Goal: Information Seeking & Learning: Find specific fact

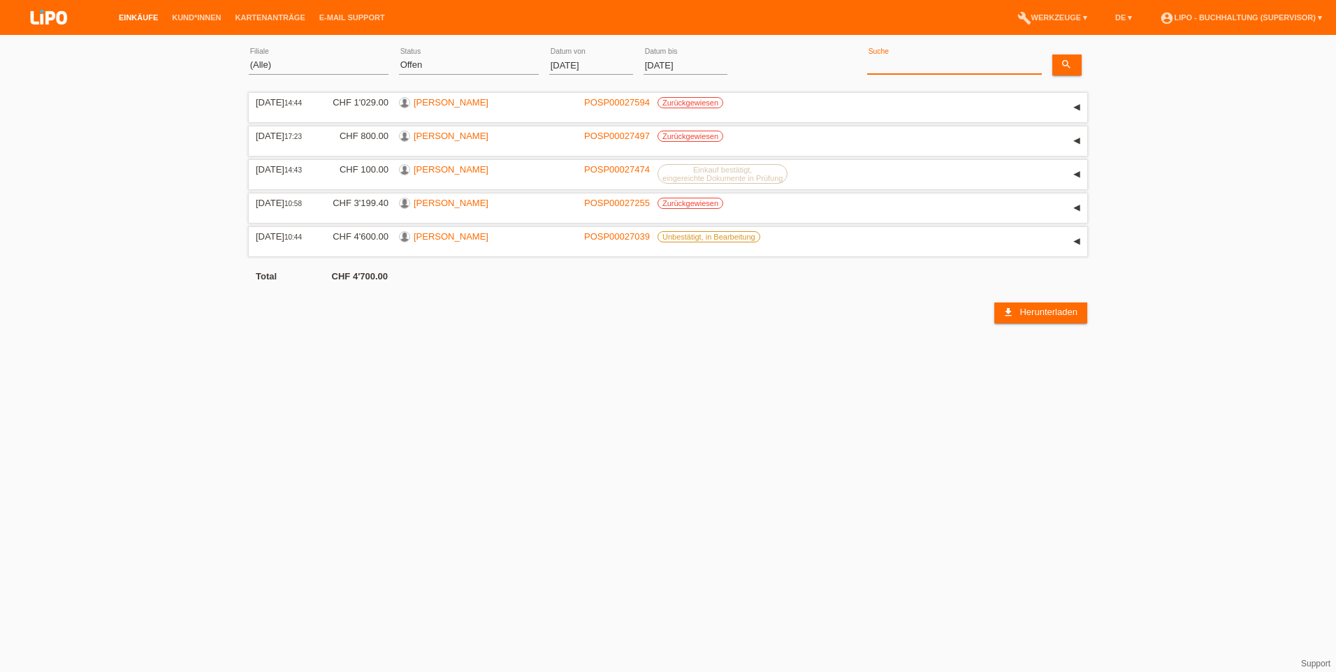
click at [912, 59] on input at bounding box center [954, 65] width 175 height 17
type input "1617.90"
click at [1069, 63] on icon "search" at bounding box center [1065, 64] width 11 height 11
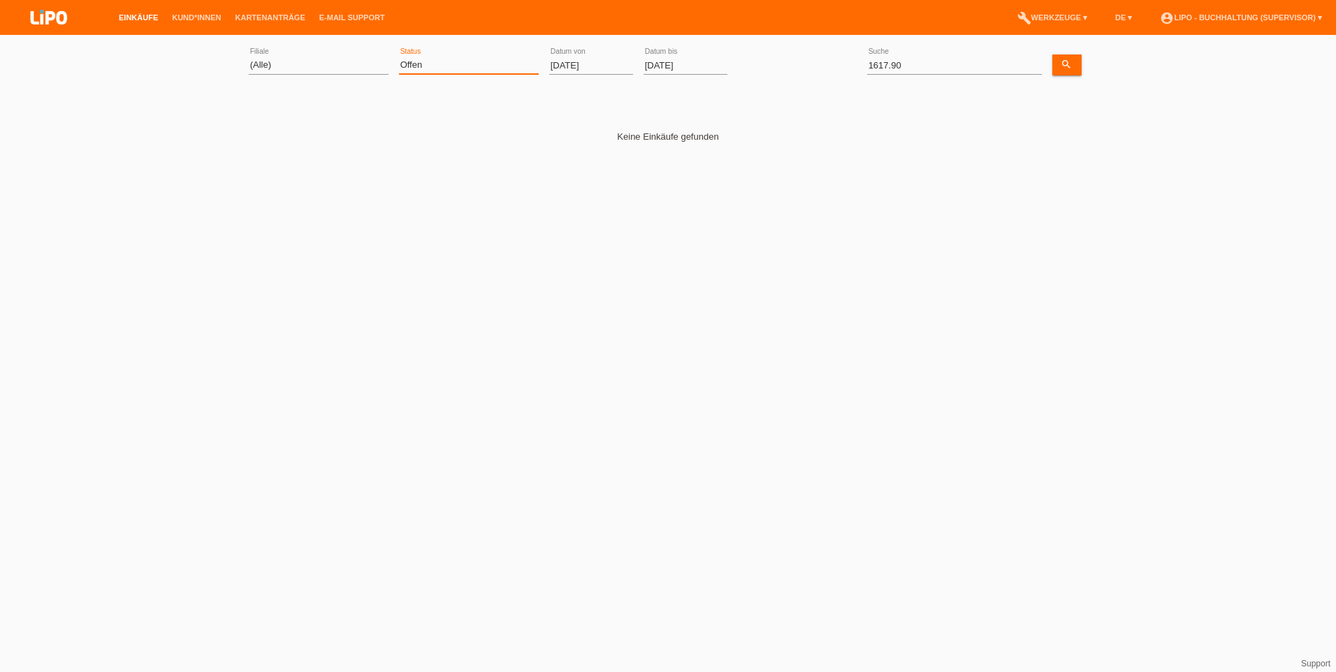
click at [533, 59] on select "(Alle) Neu Offen Zurückgewiesen Zurückgetreten / Storniert Abgeschlossen" at bounding box center [469, 65] width 140 height 17
click at [563, 64] on input "01.09.2025" at bounding box center [591, 65] width 84 height 17
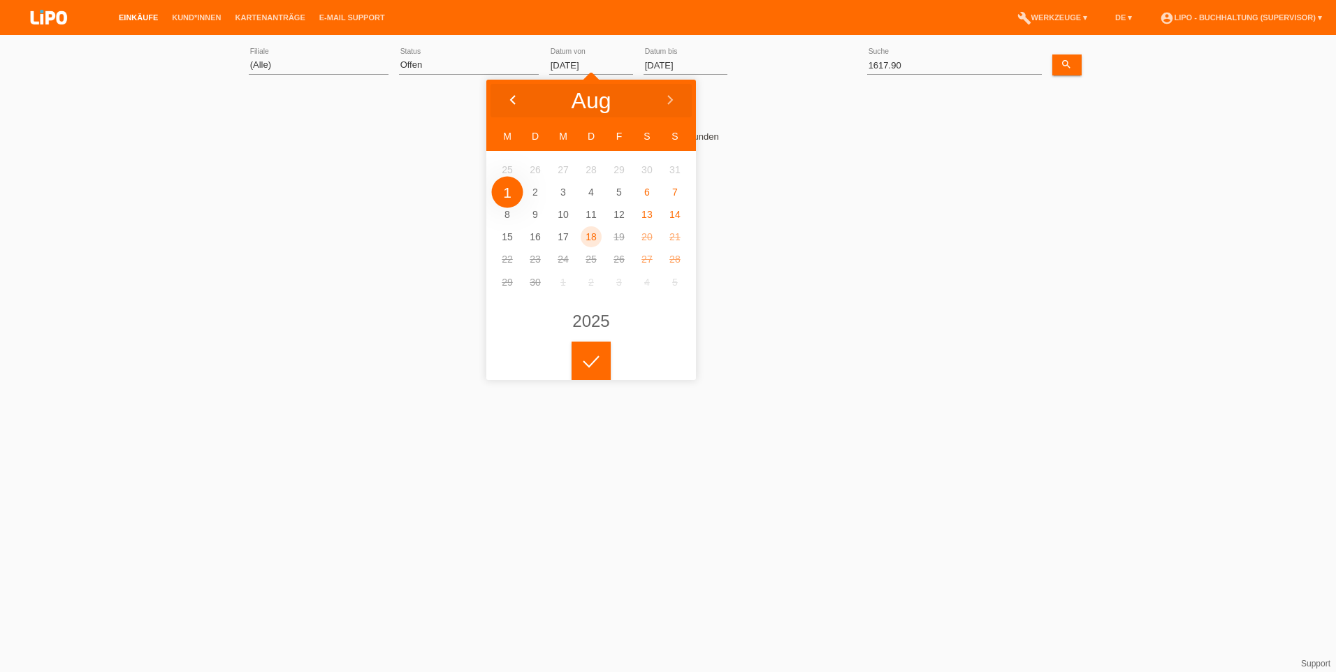
click at [509, 98] on icon at bounding box center [512, 100] width 11 height 11
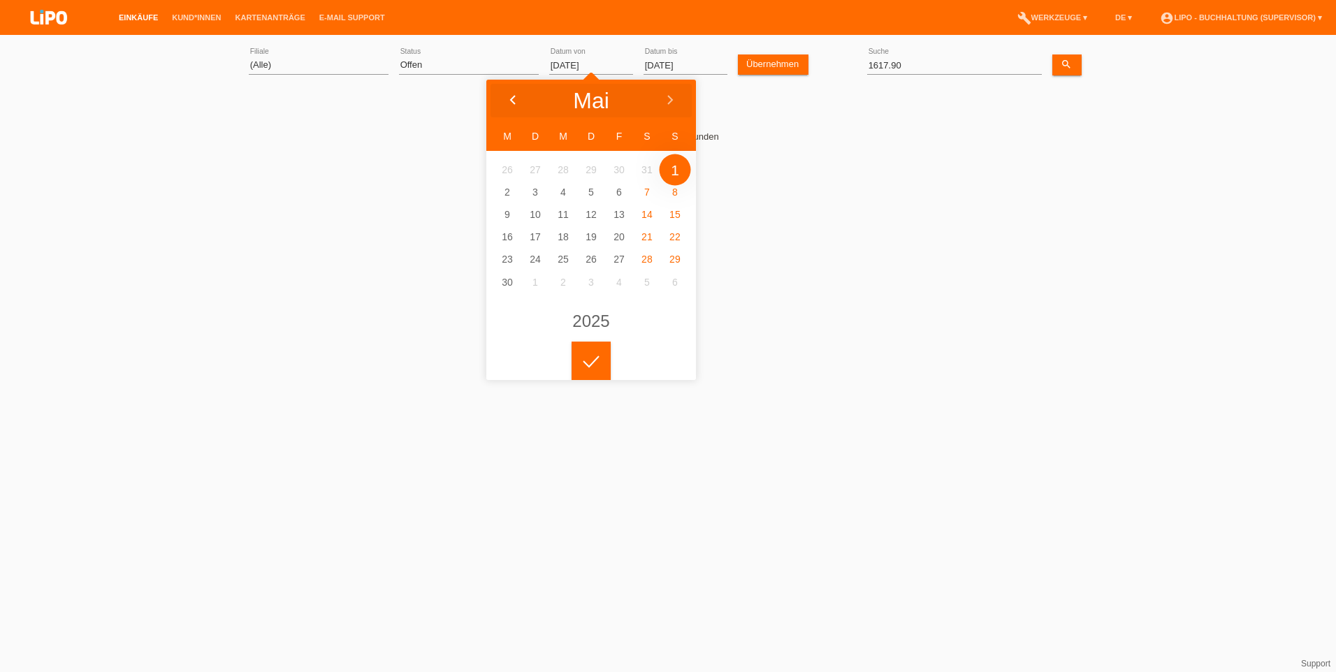
type input "01.04.2025"
click at [425, 66] on select "(Alle) Neu Offen Zurückgewiesen Zurückgetreten / Storniert Abgeschlossen" at bounding box center [469, 65] width 140 height 17
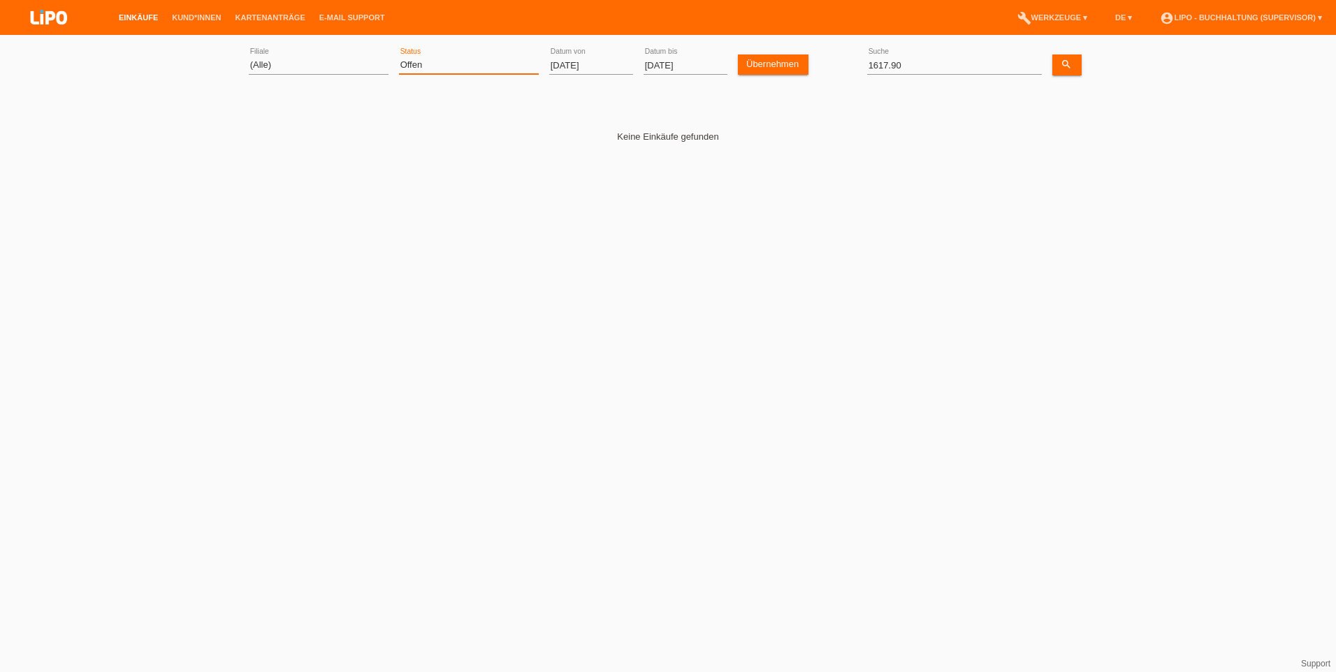
select select "ALL"
click at [399, 57] on select "(Alle) Neu Offen Zurückgewiesen Zurückgetreten / Storniert Abgeschlossen" at bounding box center [469, 65] width 140 height 17
click at [775, 57] on link "Übernehmen" at bounding box center [773, 64] width 71 height 20
drag, startPoint x: 844, startPoint y: 62, endPoint x: 827, endPoint y: 62, distance: 16.8
click at [827, 62] on div "(Alle) Aarau Biel Conthey Contone Delémont Dietikon Dietlikon Egerkingen Emmen …" at bounding box center [668, 65] width 838 height 47
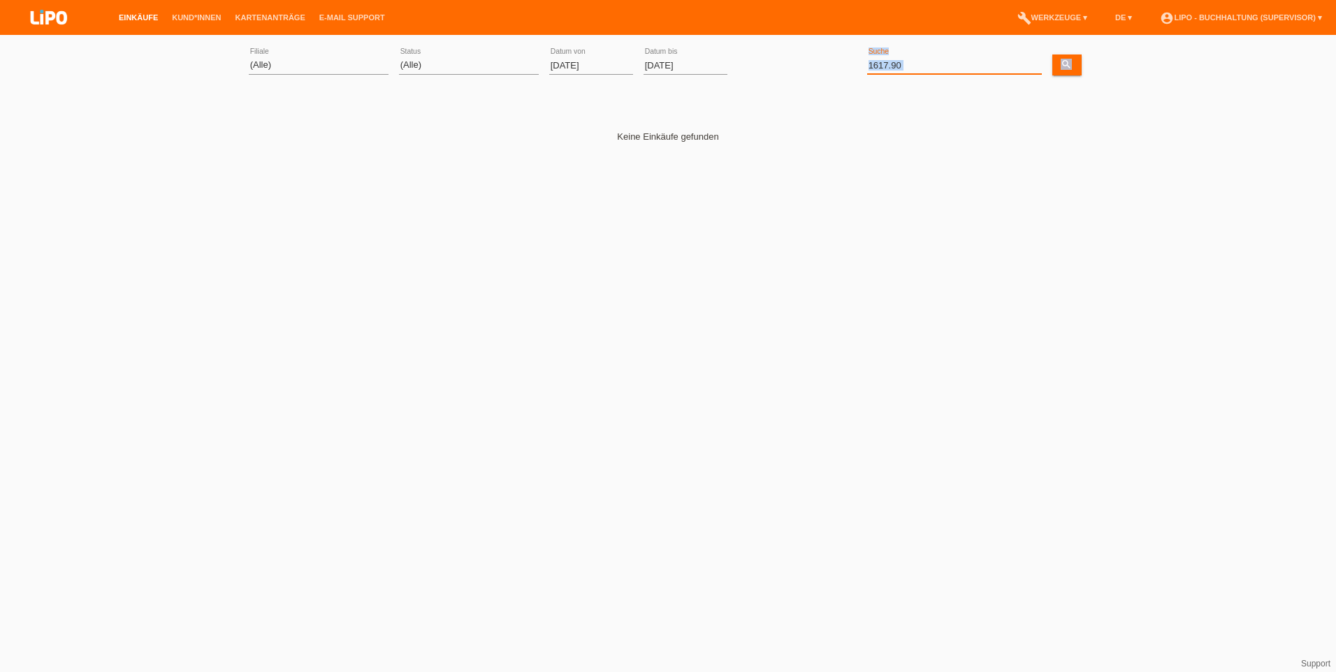
click at [956, 69] on input "1617.90" at bounding box center [954, 65] width 175 height 17
drag, startPoint x: 940, startPoint y: 68, endPoint x: 779, endPoint y: 65, distance: 161.4
click at [779, 65] on div "(Alle) Aarau Biel Conthey Contone Delémont Dietikon Dietlikon Egerkingen Emmen …" at bounding box center [668, 65] width 838 height 47
paste input "Onwuka"
type input "Onwuka"
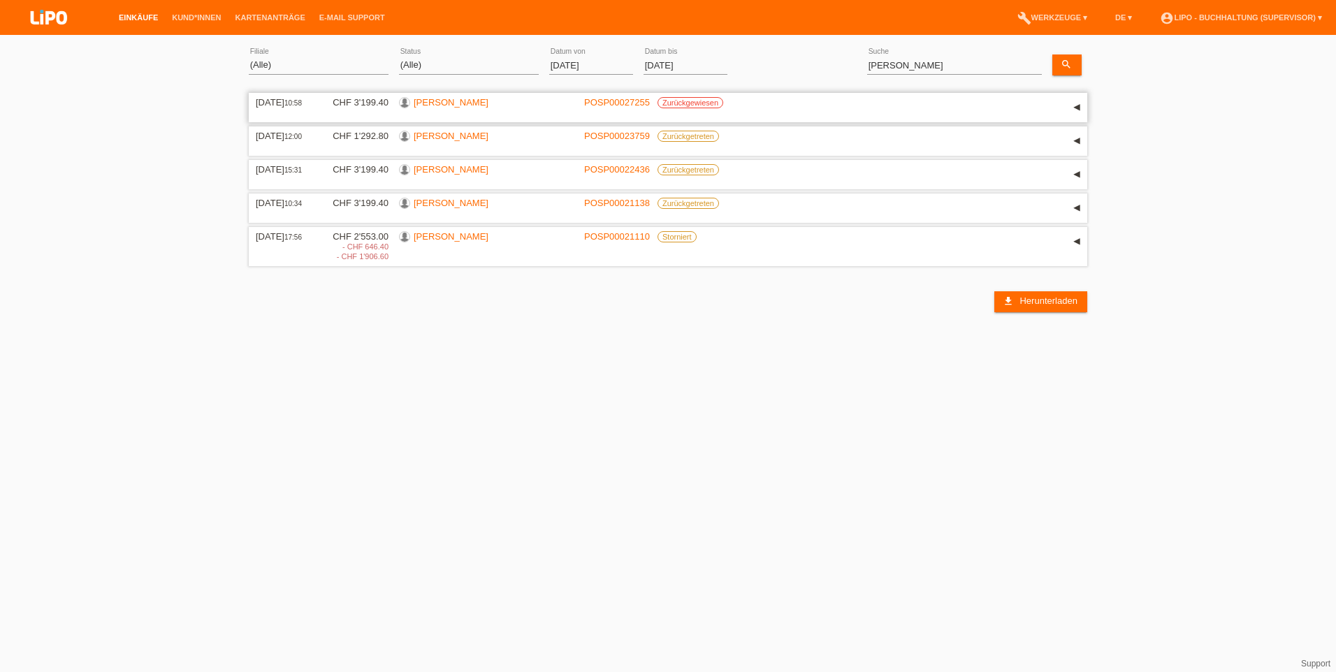
click at [435, 102] on link "[PERSON_NAME]" at bounding box center [451, 102] width 75 height 10
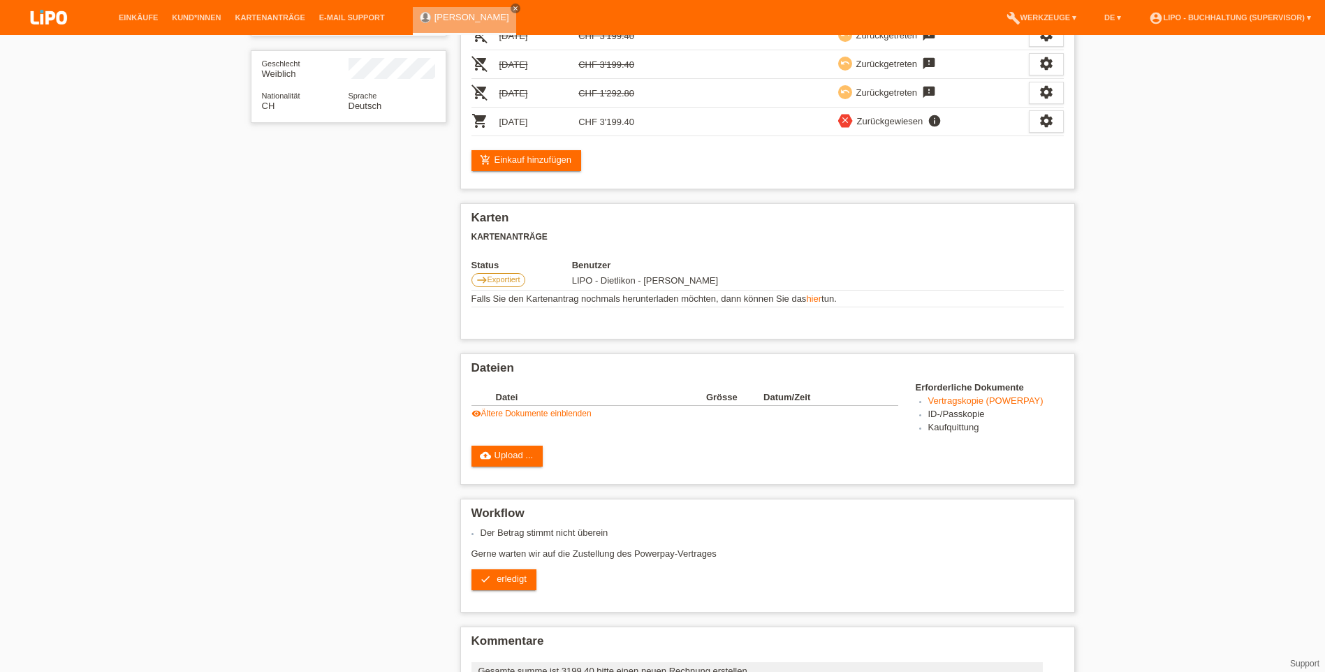
scroll to position [210, 0]
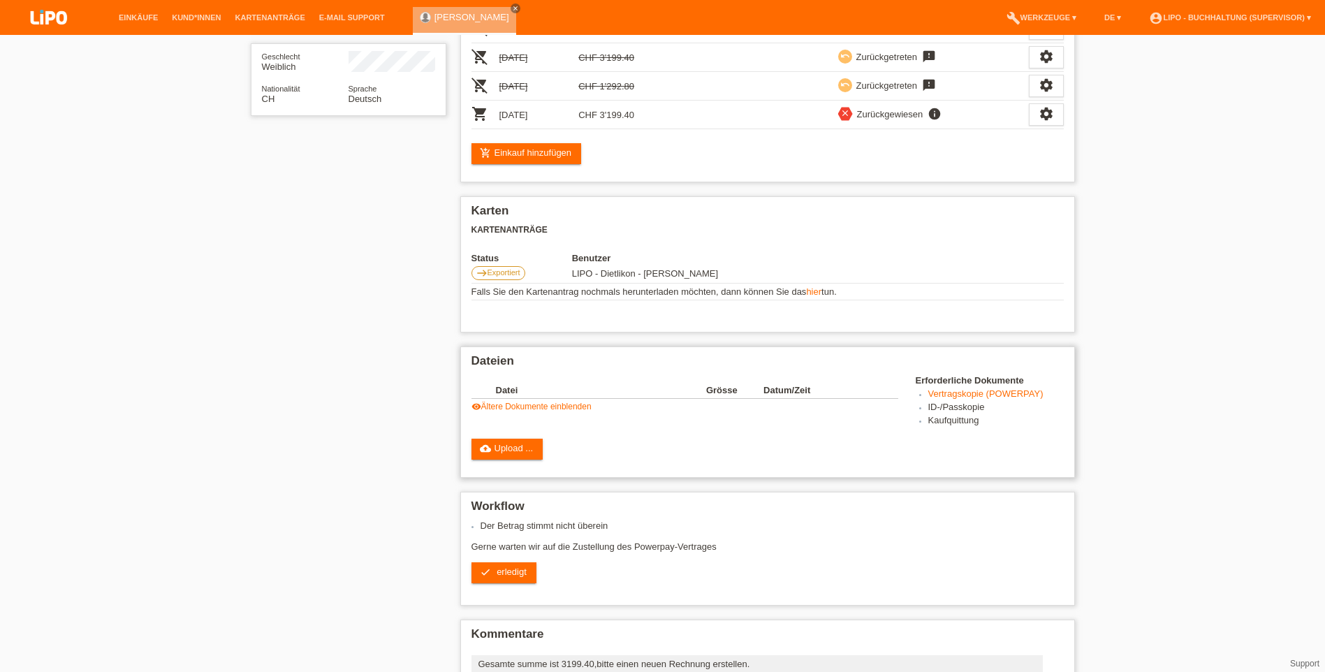
click at [988, 395] on link "Vertragskopie (POWERPAY)" at bounding box center [985, 393] width 115 height 10
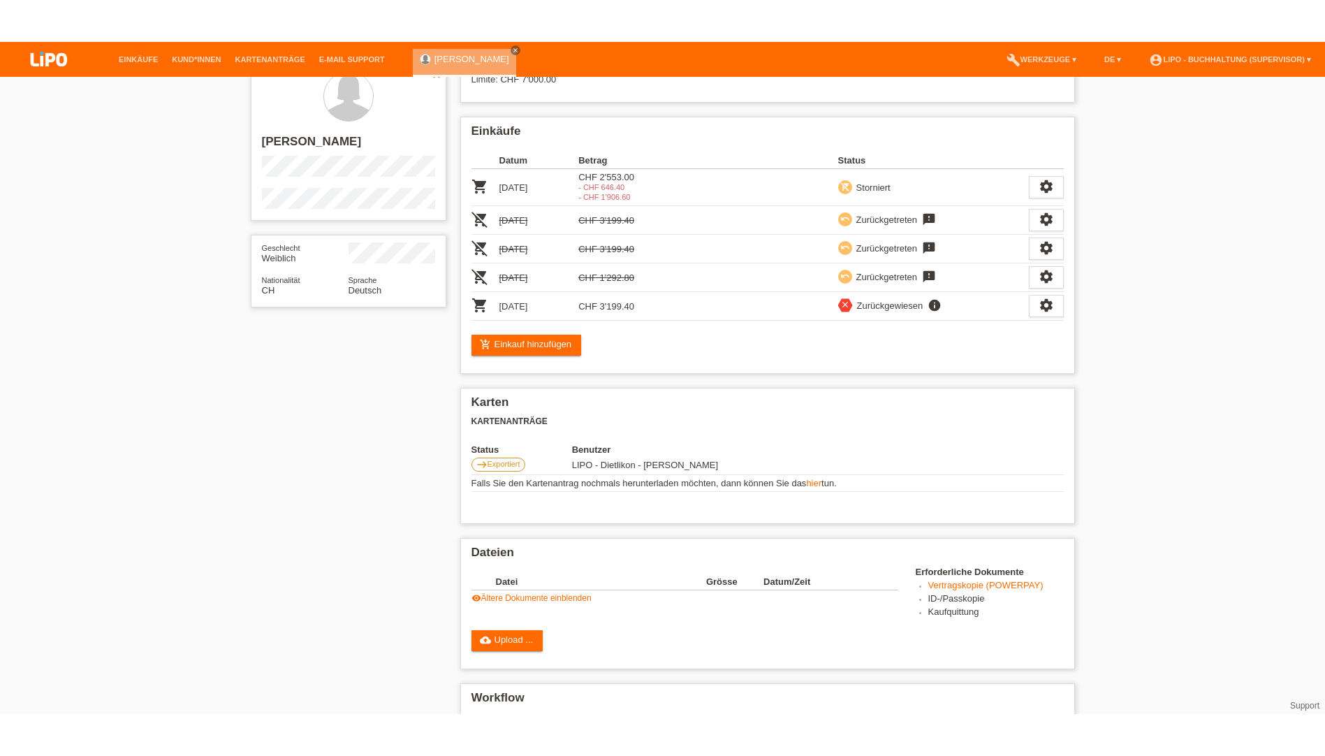
scroll to position [0, 0]
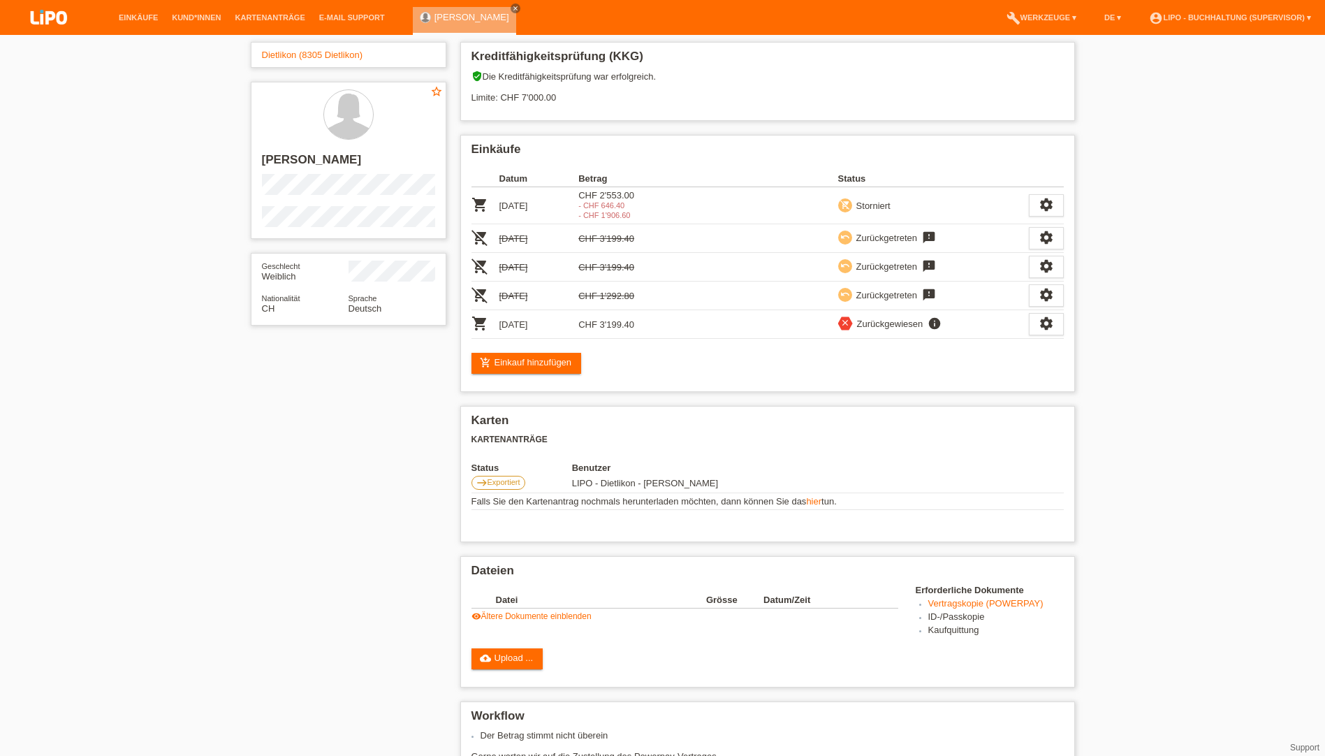
click at [142, 25] on li "Einkäufe" at bounding box center [138, 18] width 53 height 36
click at [142, 16] on link "Einkäufe" at bounding box center [138, 17] width 53 height 8
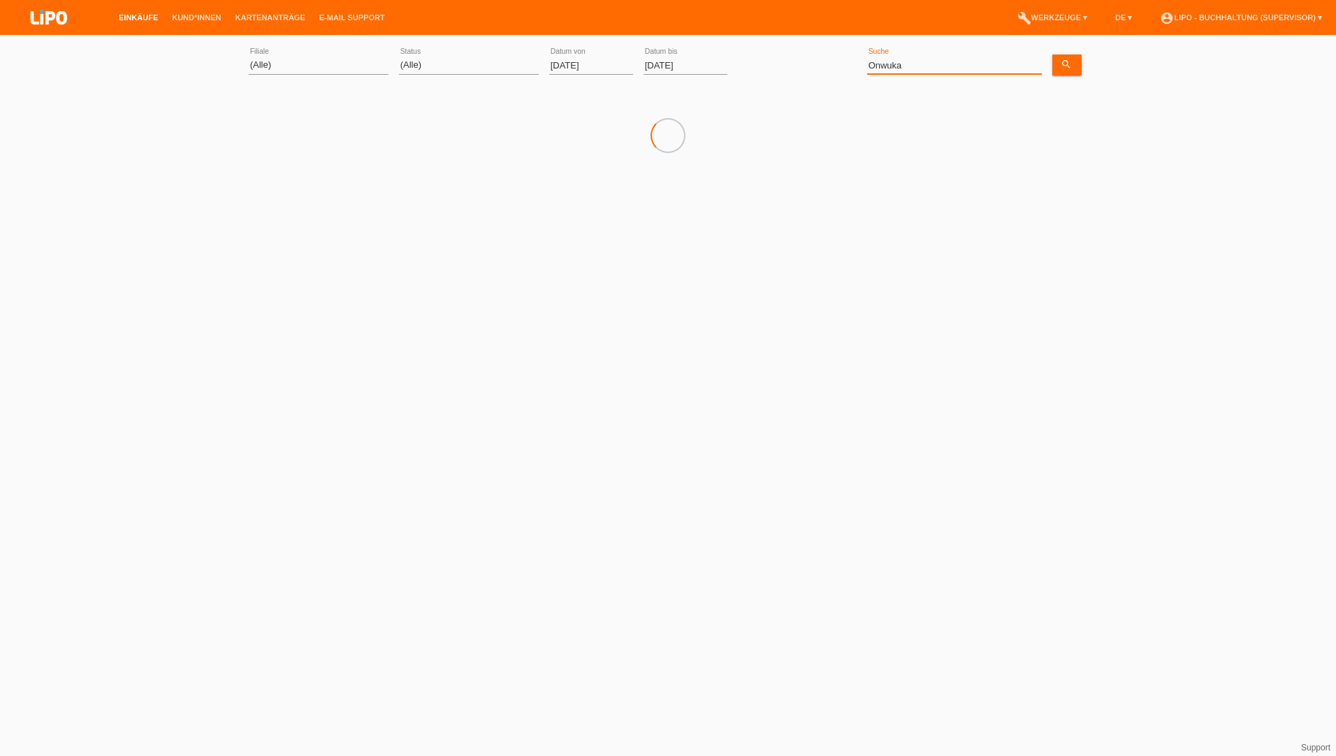
drag, startPoint x: 928, startPoint y: 70, endPoint x: 732, endPoint y: 70, distance: 196.3
click at [732, 70] on div "(Alle) Aarau Biel Conthey Contone Delémont Dietikon Dietlikon Egerkingen Emmen …" at bounding box center [668, 65] width 838 height 47
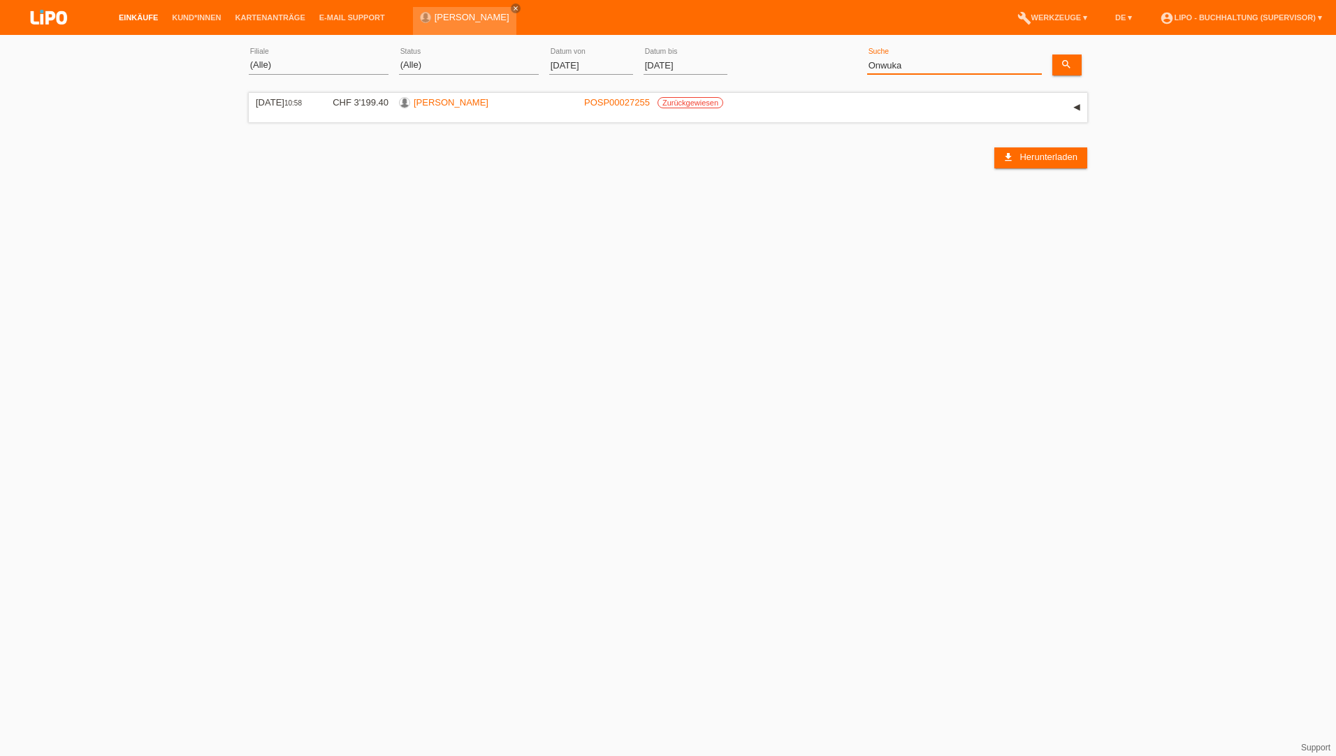
click at [873, 61] on input "Onwuka" at bounding box center [954, 65] width 175 height 17
drag, startPoint x: 905, startPoint y: 68, endPoint x: 770, endPoint y: 32, distance: 139.4
click at [774, 42] on body "Einkäufe Kund*innen Kartenanträge E-Mail Support NATALIE ONWUKA close" at bounding box center [668, 135] width 1336 height 187
paste input "Sharifi"
type input "Sharifi"
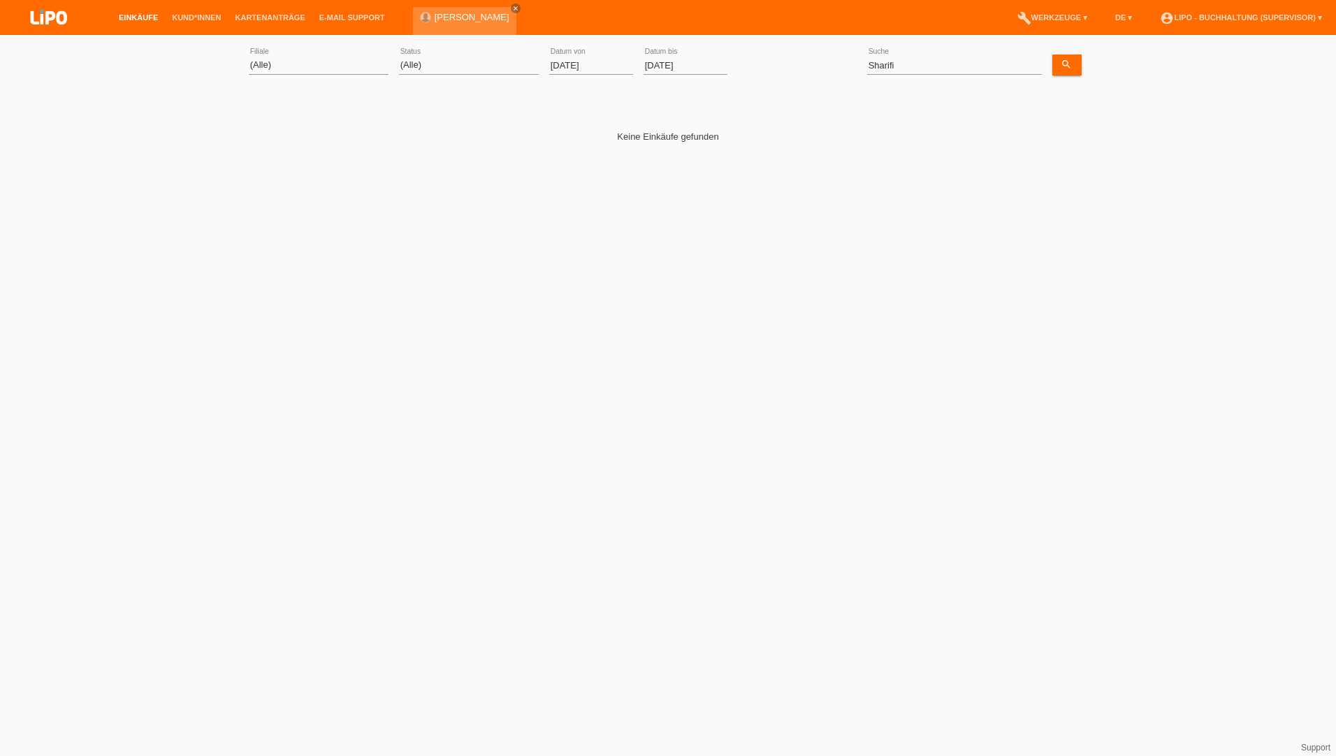
click at [589, 68] on input "[DATE]" at bounding box center [591, 65] width 84 height 17
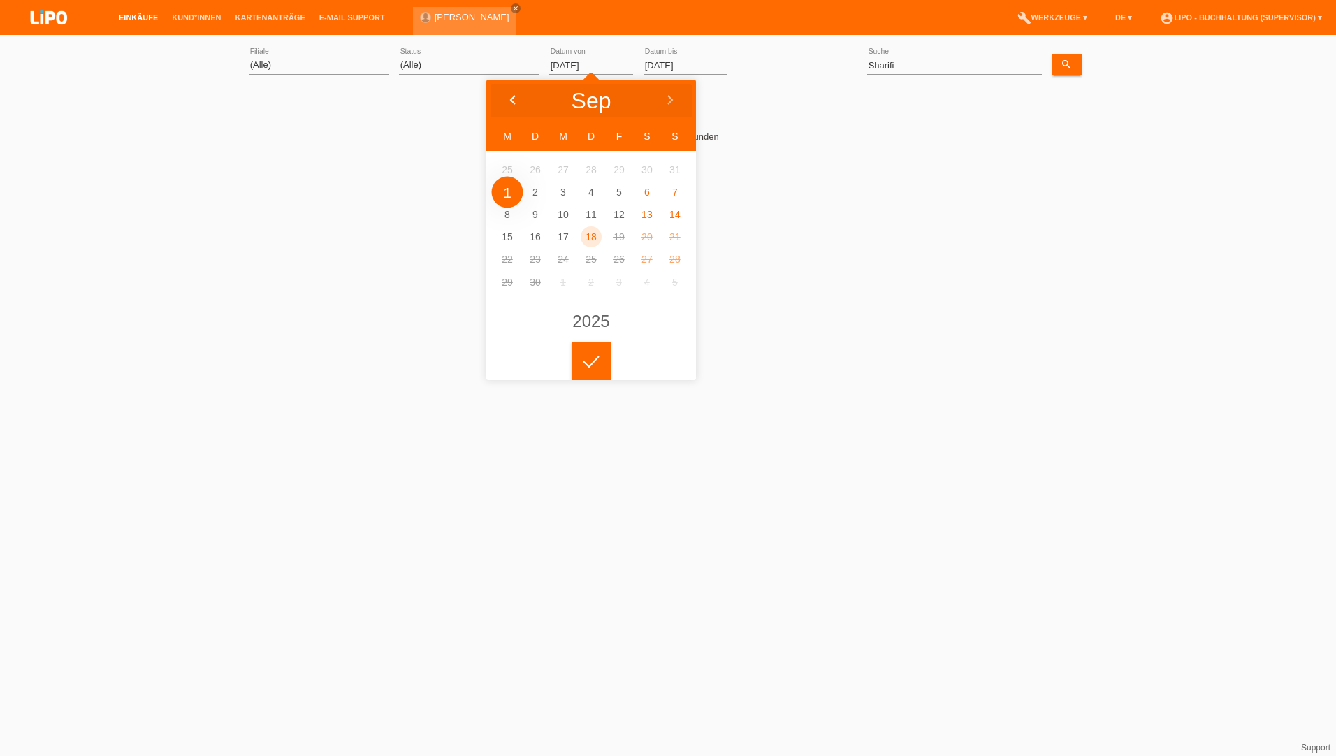
click at [505, 97] on div at bounding box center [512, 101] width 52 height 42
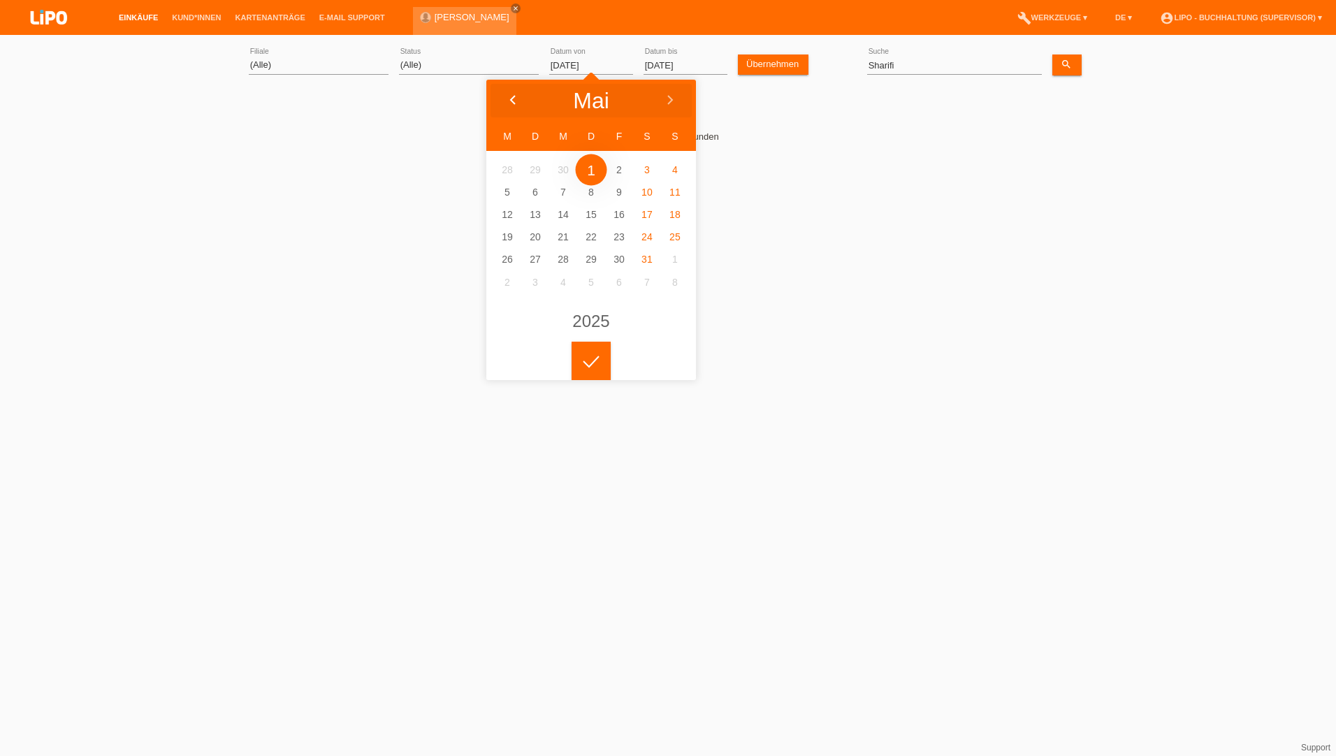
type input "01.04.2025"
click at [569, 359] on div at bounding box center [590, 361] width 211 height 39
drag, startPoint x: 585, startPoint y: 361, endPoint x: 749, endPoint y: 286, distance: 180.4
click at [585, 361] on icon at bounding box center [591, 362] width 22 height 13
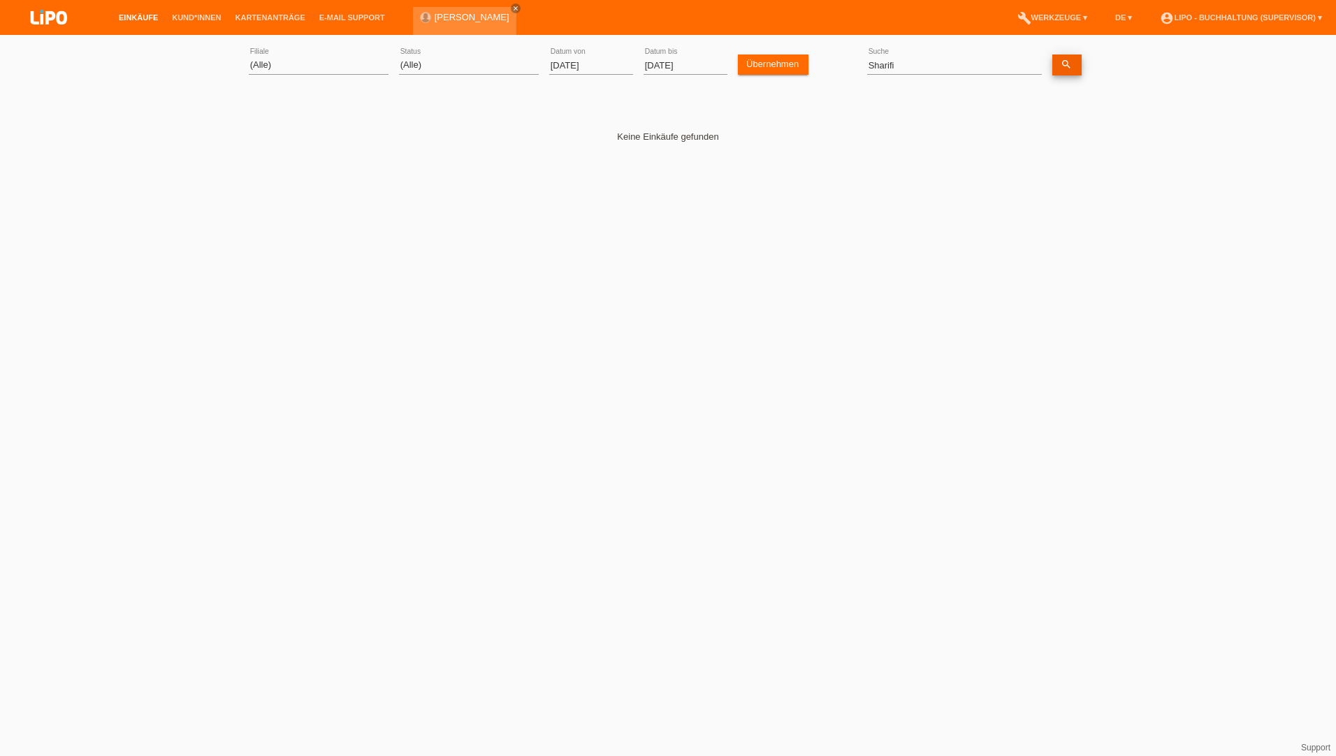
click at [1063, 60] on icon "search" at bounding box center [1065, 64] width 11 height 11
click at [874, 65] on input "Sharifi" at bounding box center [954, 65] width 175 height 17
paste input "Mohammad"
type input "Mohammad"
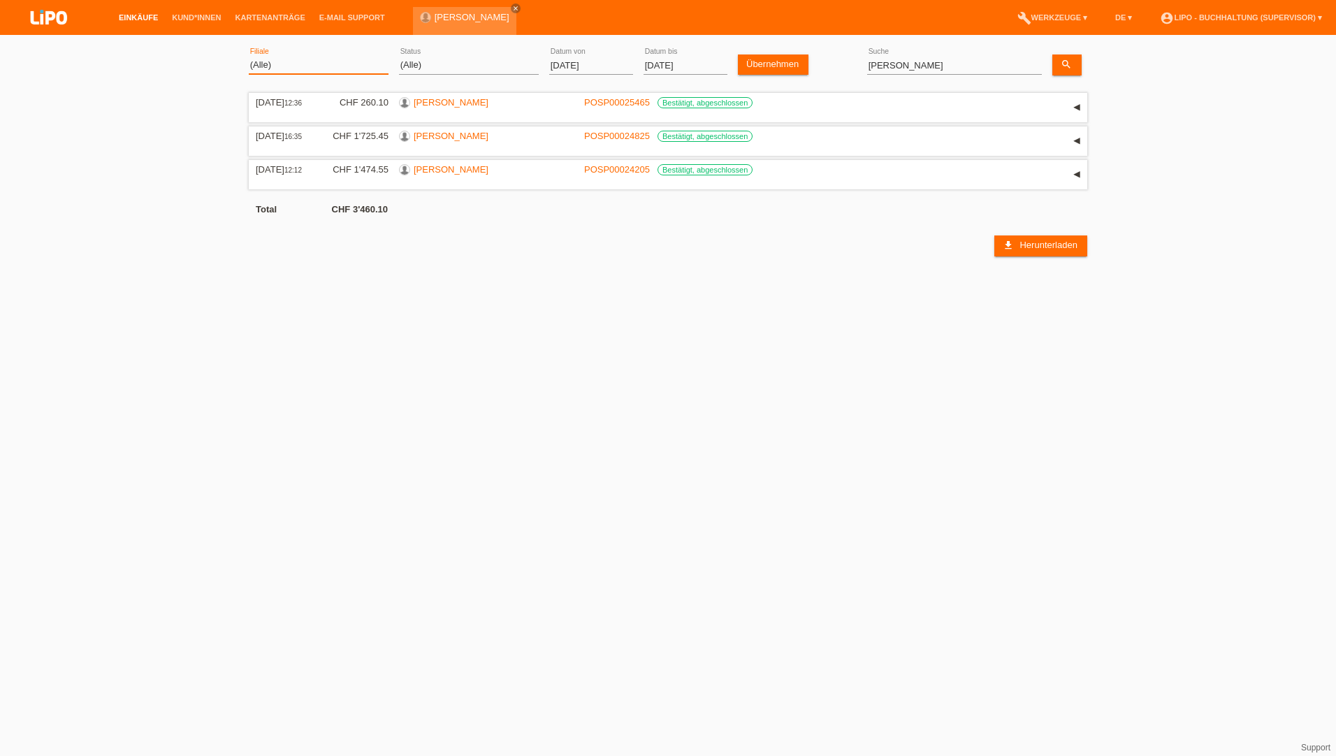
click at [275, 57] on select "(Alle) Aarau Biel Conthey Contone Delémont Dietikon Dietlikon Egerkingen Emmen …" at bounding box center [319, 65] width 140 height 17
select select "771"
click at [249, 57] on select "(Alle) Aarau Biel Conthey Contone Delémont Dietikon Dietlikon Egerkingen Emmen …" at bounding box center [319, 65] width 140 height 17
click at [775, 64] on link "Übernehmen" at bounding box center [773, 64] width 71 height 20
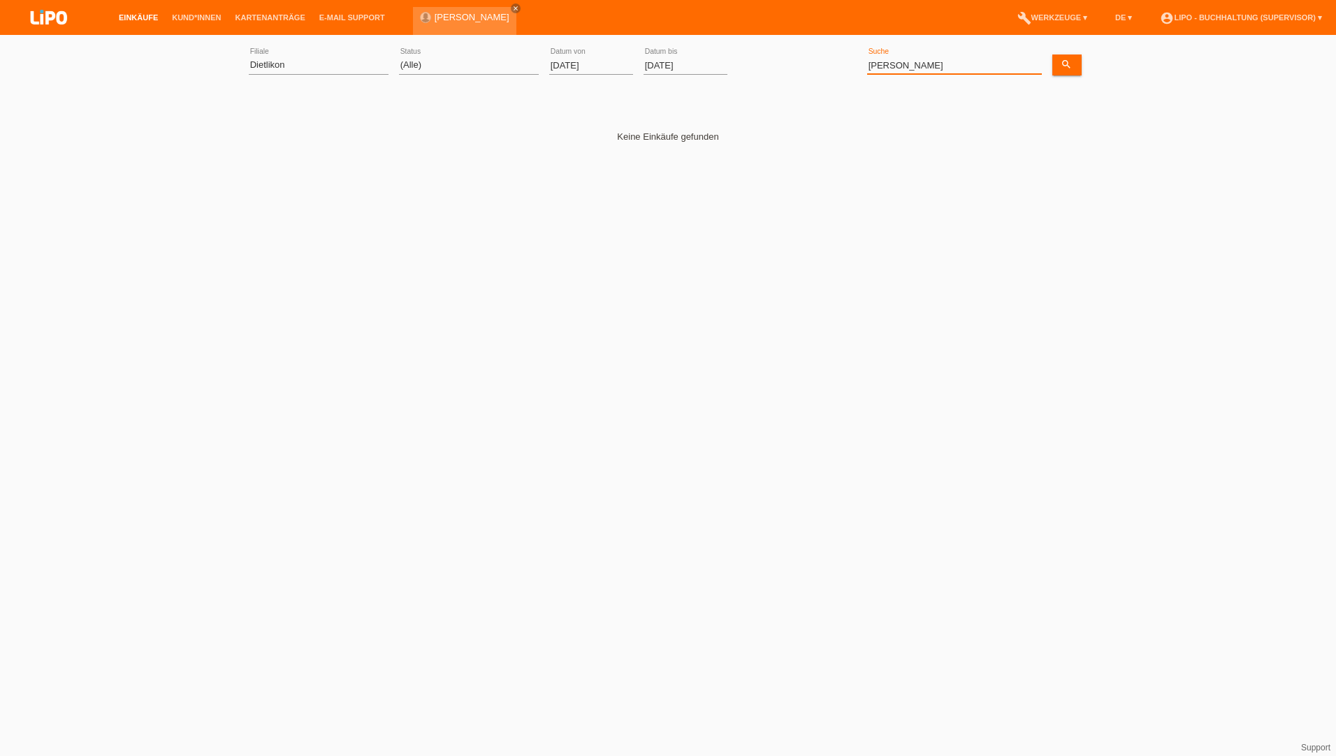
drag, startPoint x: 962, startPoint y: 68, endPoint x: 726, endPoint y: 60, distance: 236.2
click at [726, 60] on div "(Alle) Aarau Biel Conthey Contone Delémont Dietikon Dietlikon Egerkingen Emmen …" at bounding box center [668, 65] width 838 height 47
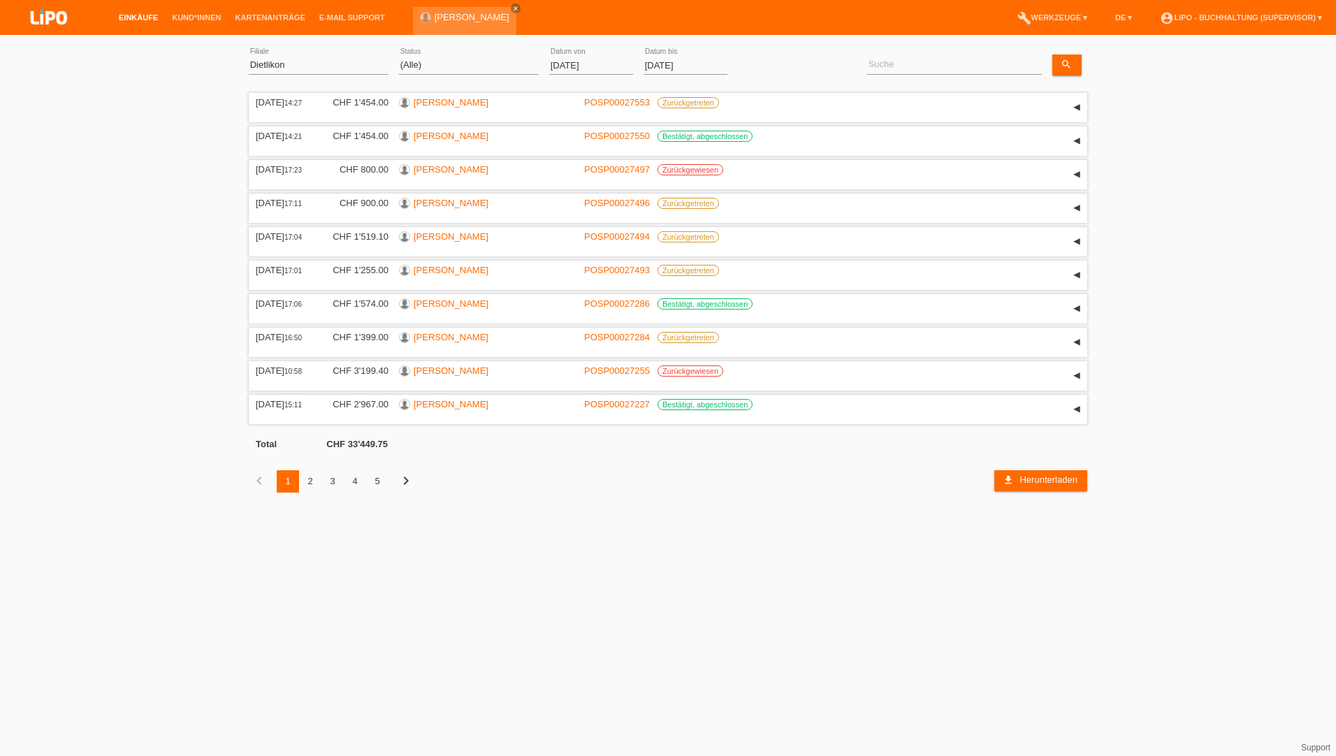
click at [312, 478] on div "2" at bounding box center [310, 481] width 22 height 22
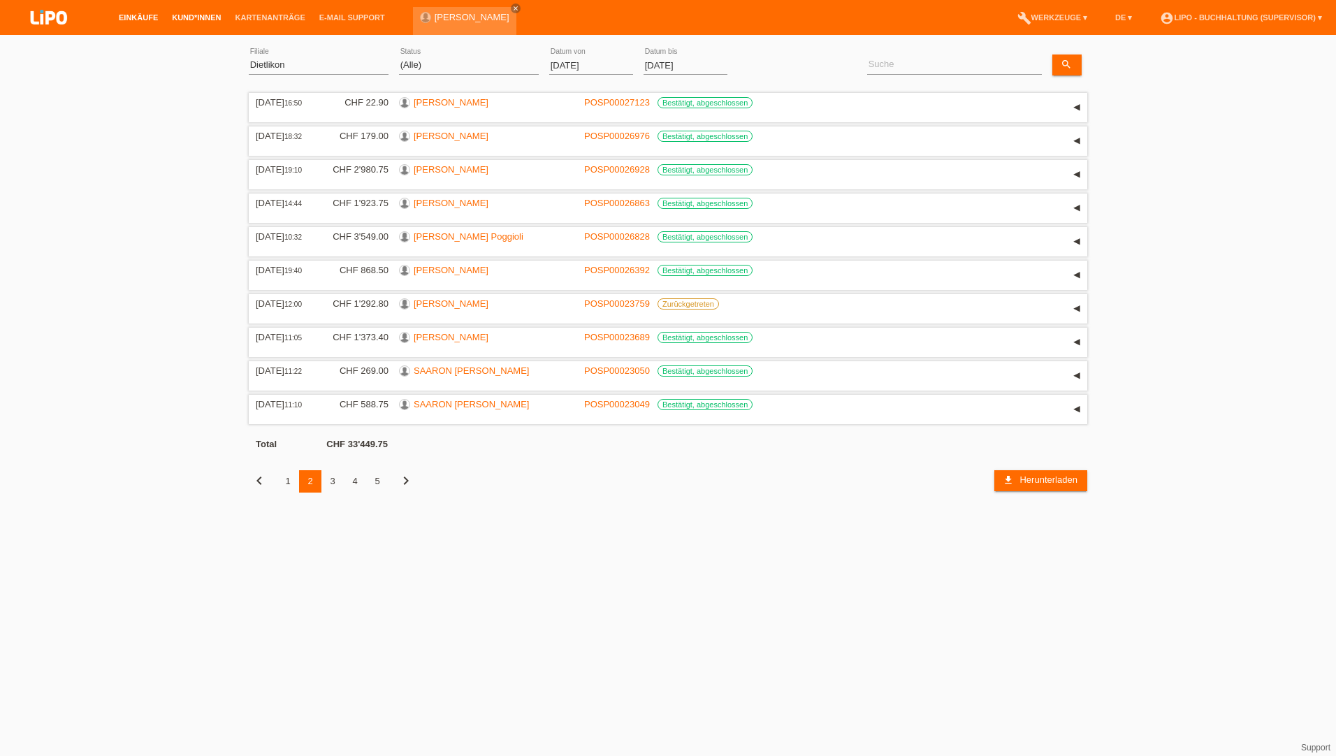
click at [206, 17] on link "Kund*innen" at bounding box center [196, 17] width 63 height 8
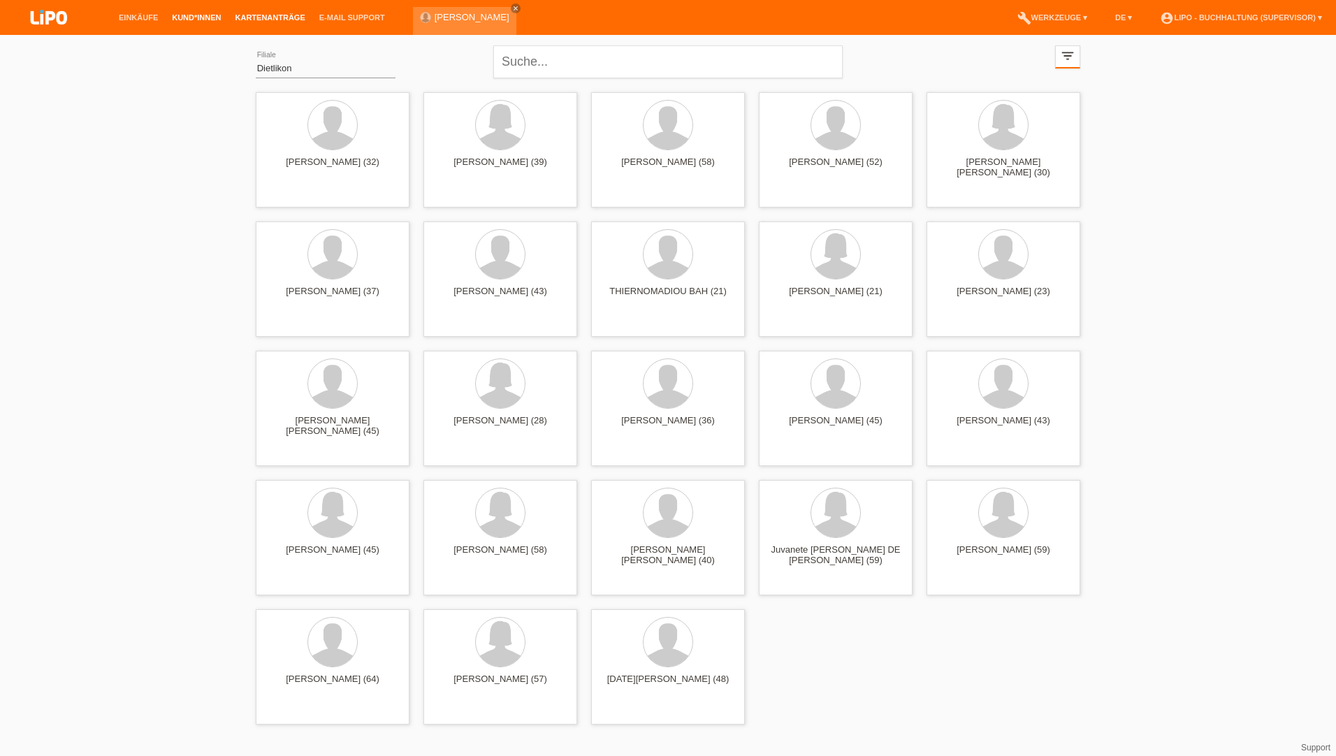
click at [270, 20] on link "Kartenanträge" at bounding box center [270, 17] width 84 height 8
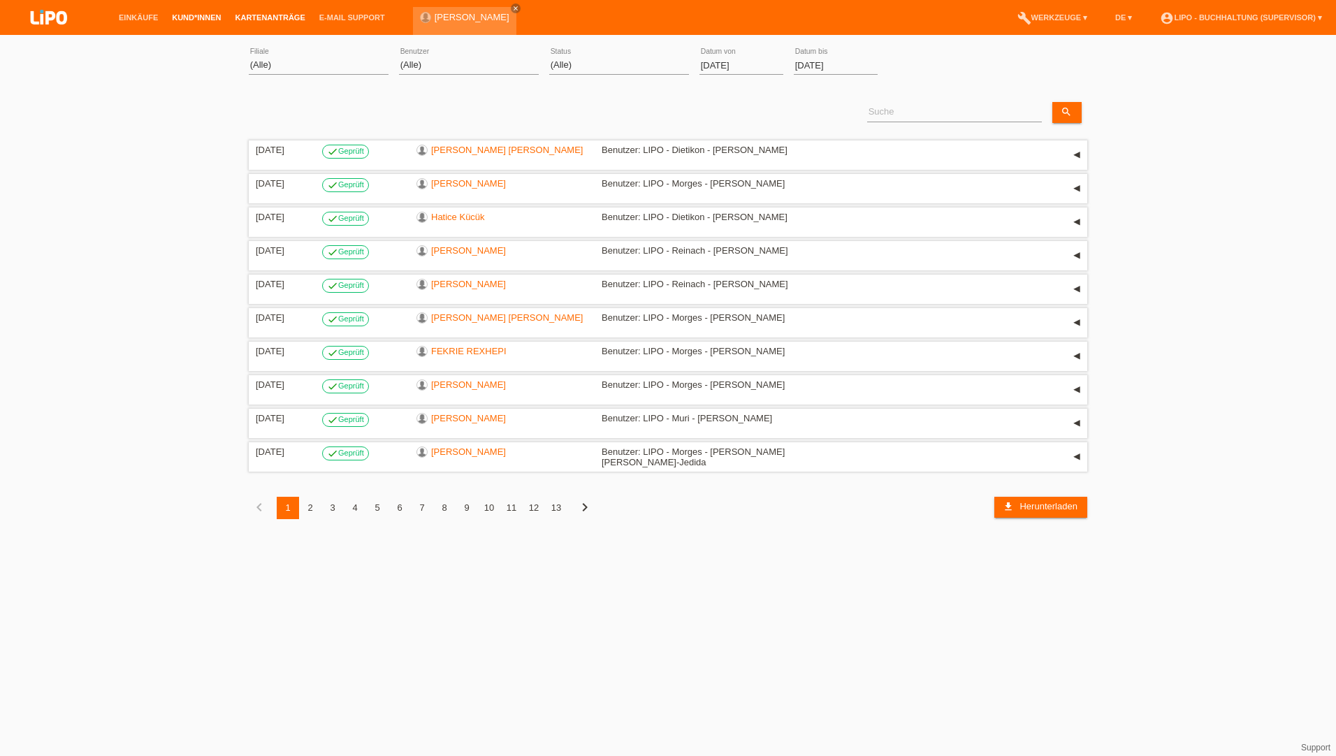
click at [201, 20] on link "Kund*innen" at bounding box center [196, 17] width 63 height 8
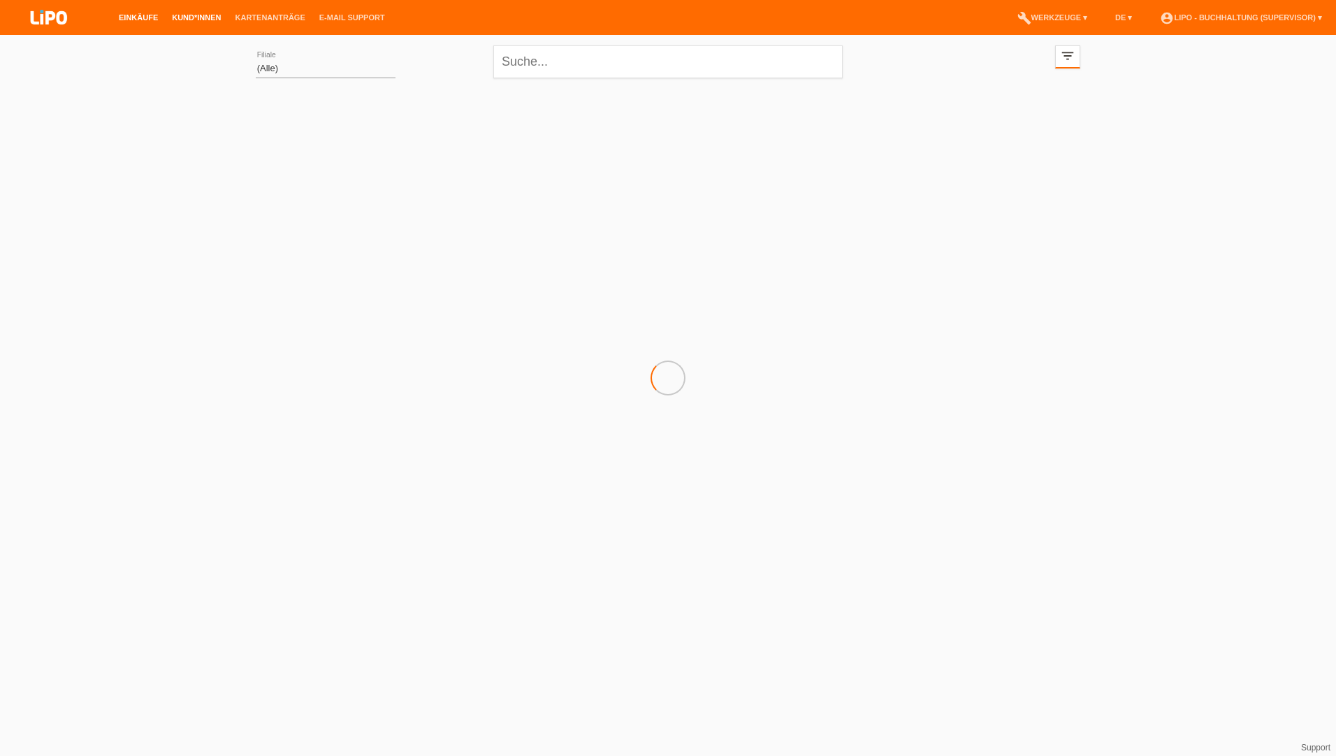
click at [154, 17] on link "Einkäufe" at bounding box center [138, 17] width 53 height 8
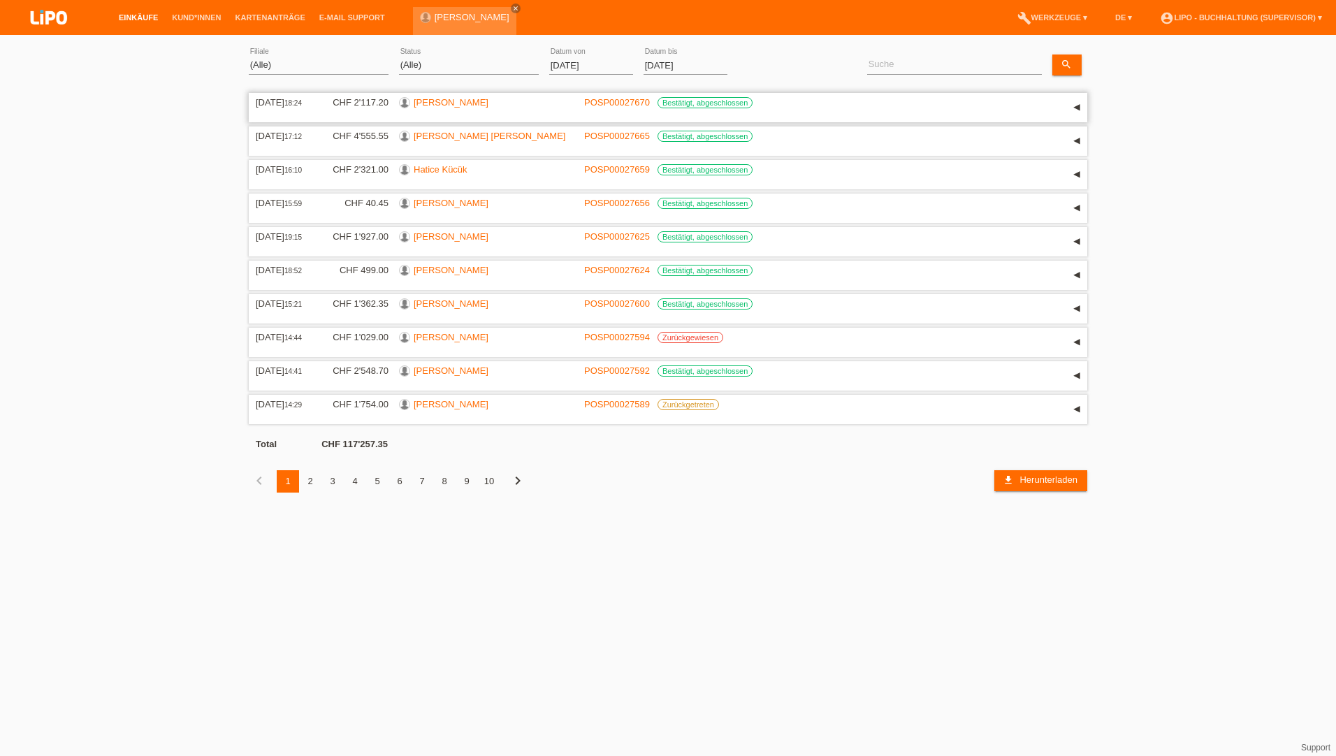
click at [444, 104] on link "[PERSON_NAME]" at bounding box center [451, 102] width 75 height 10
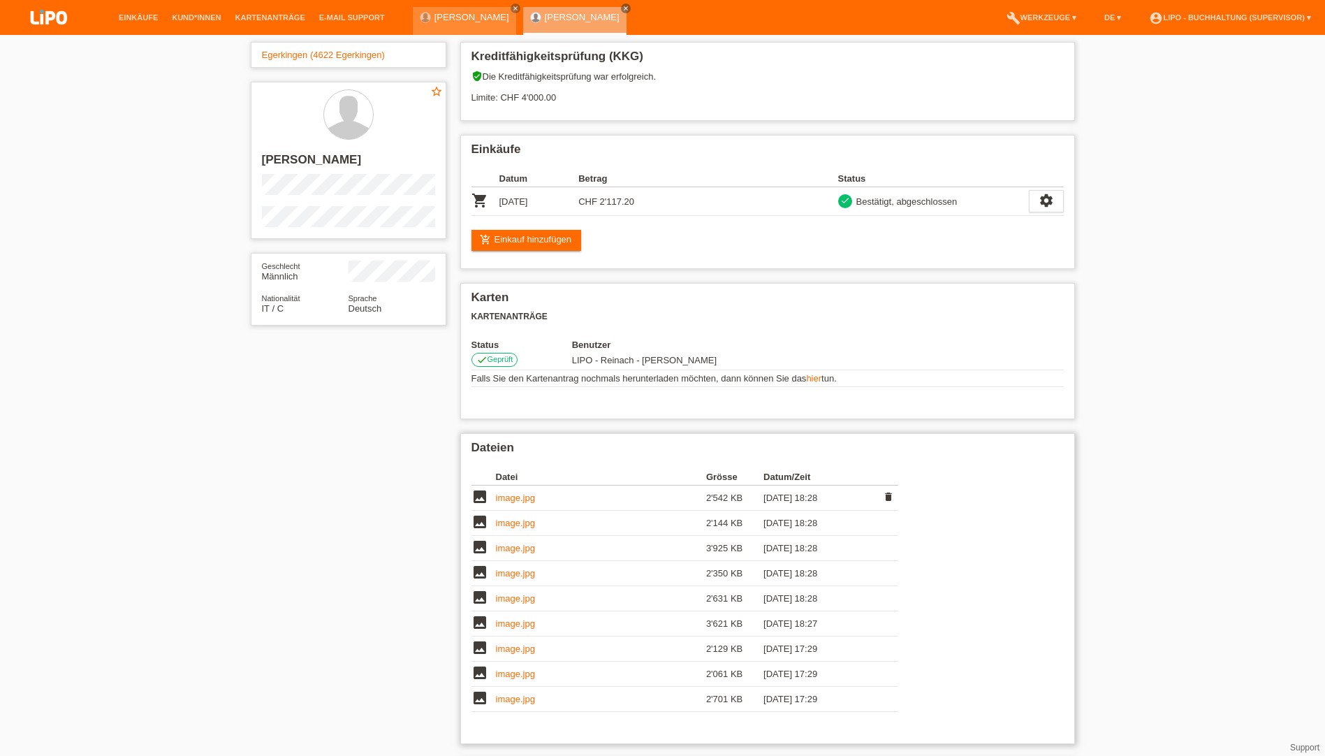
click at [521, 497] on link "image.jpg" at bounding box center [515, 497] width 39 height 10
click at [513, 527] on link "image.jpg" at bounding box center [515, 523] width 39 height 10
click at [518, 548] on link "image.jpg" at bounding box center [515, 548] width 39 height 10
click at [525, 576] on link "image.jpg" at bounding box center [515, 573] width 39 height 10
click at [507, 696] on link "image.jpg" at bounding box center [515, 699] width 39 height 10
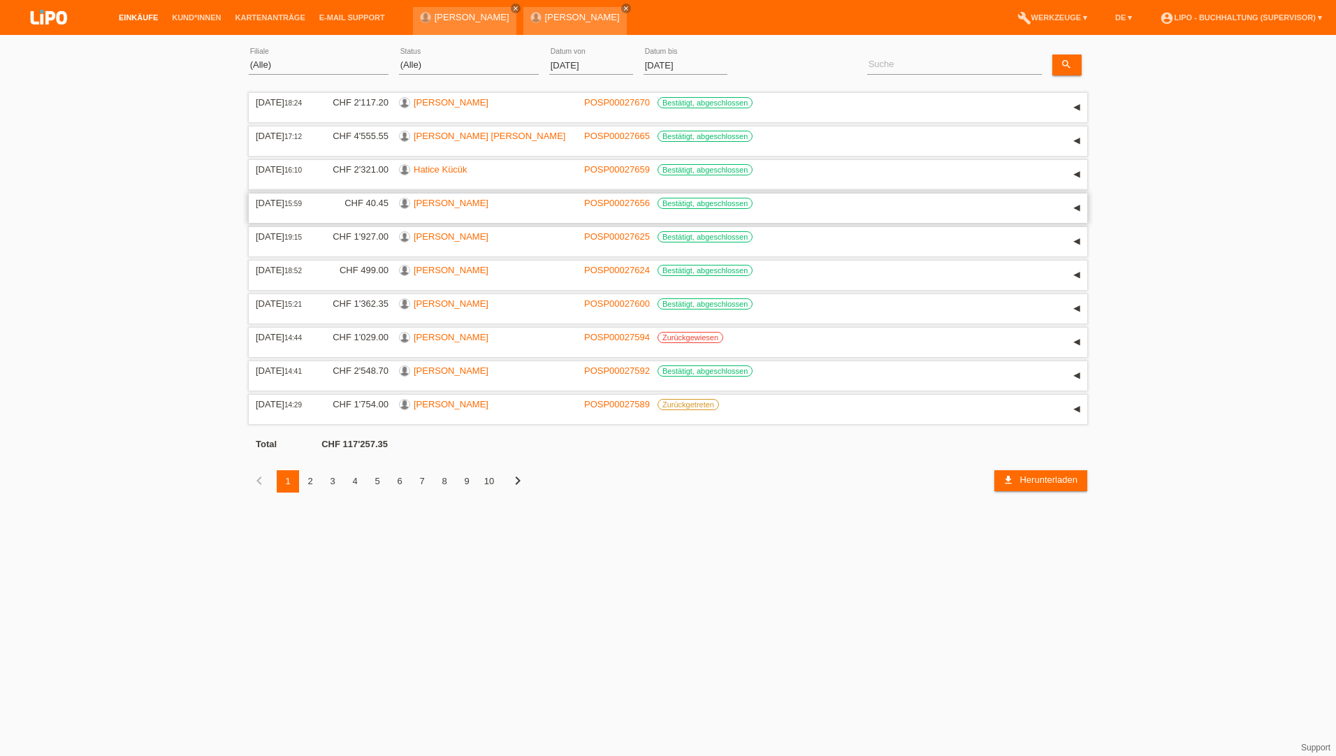
click at [455, 200] on link "Sabrina Jeannette Stettler" at bounding box center [451, 203] width 75 height 10
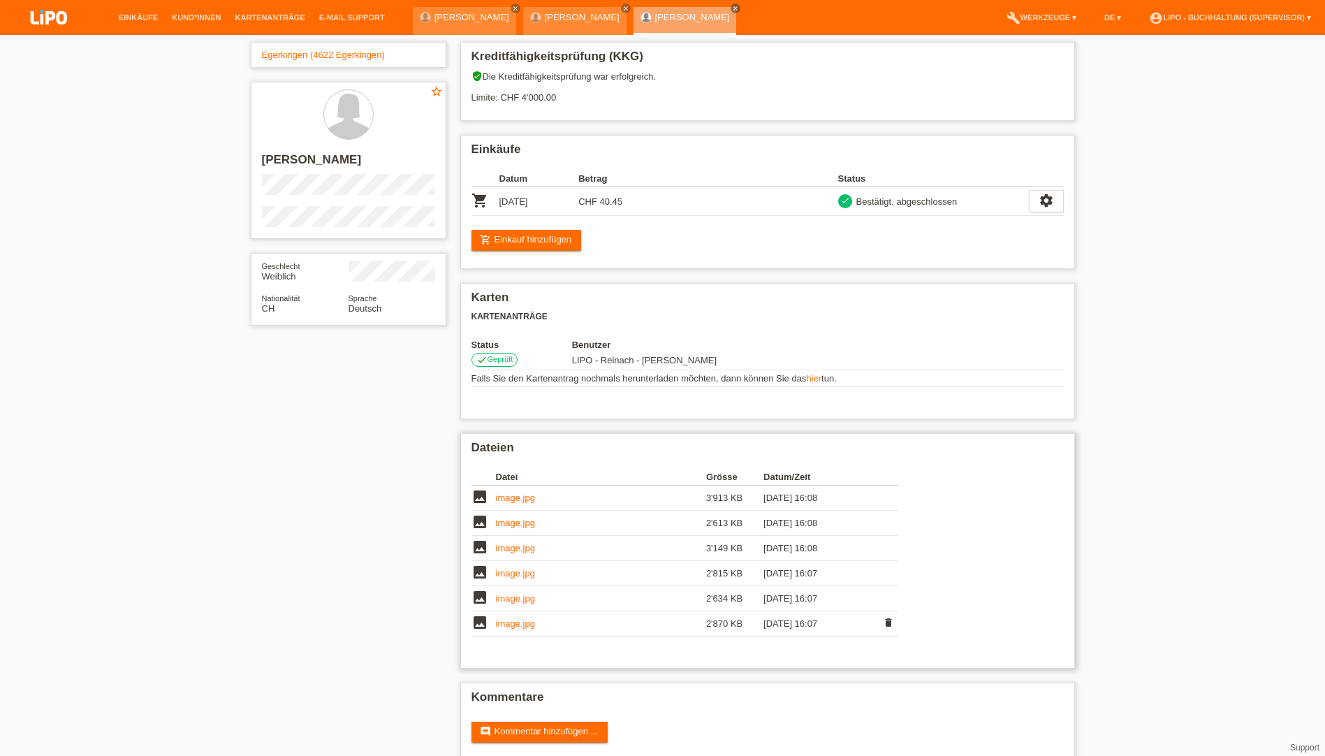
click at [527, 627] on link "image.jpg" at bounding box center [515, 623] width 39 height 10
click at [155, 22] on li "Einkäufe" at bounding box center [138, 18] width 53 height 36
click at [143, 15] on link "Einkäufe" at bounding box center [138, 17] width 53 height 8
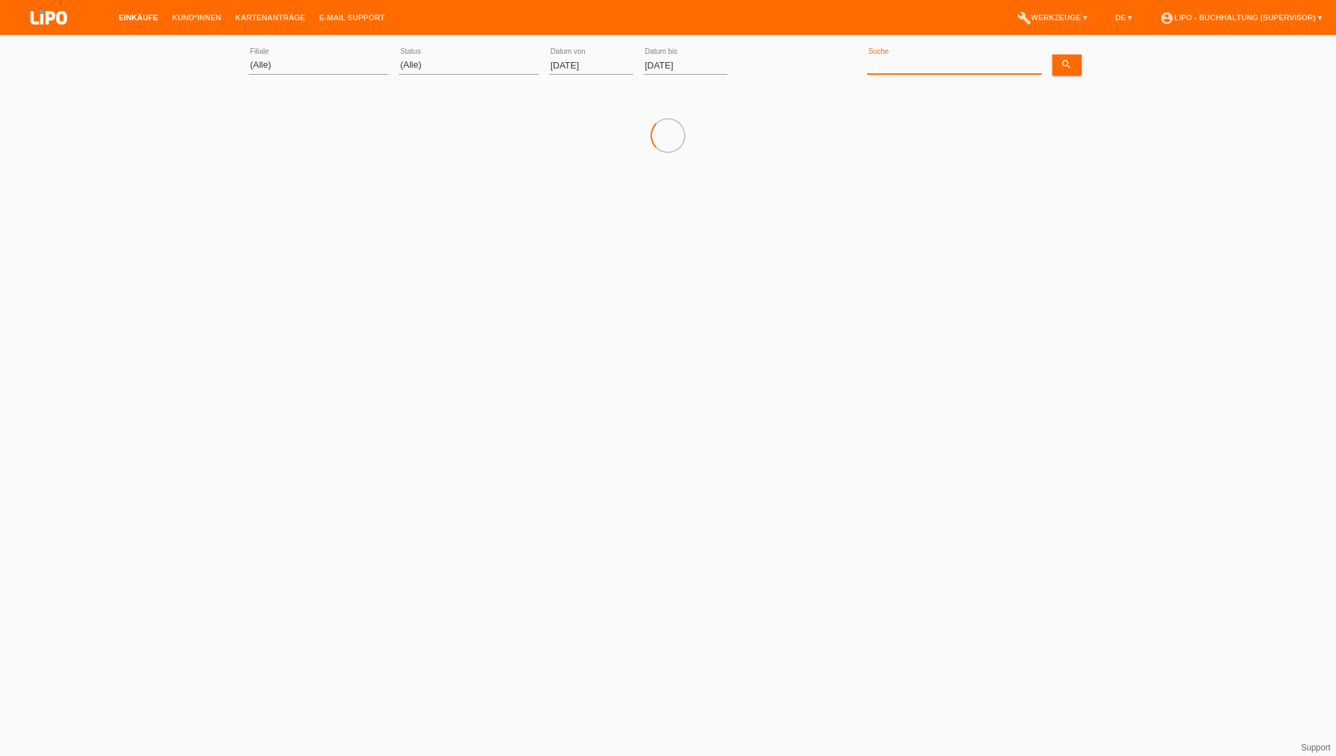
click at [905, 62] on input at bounding box center [954, 65] width 175 height 17
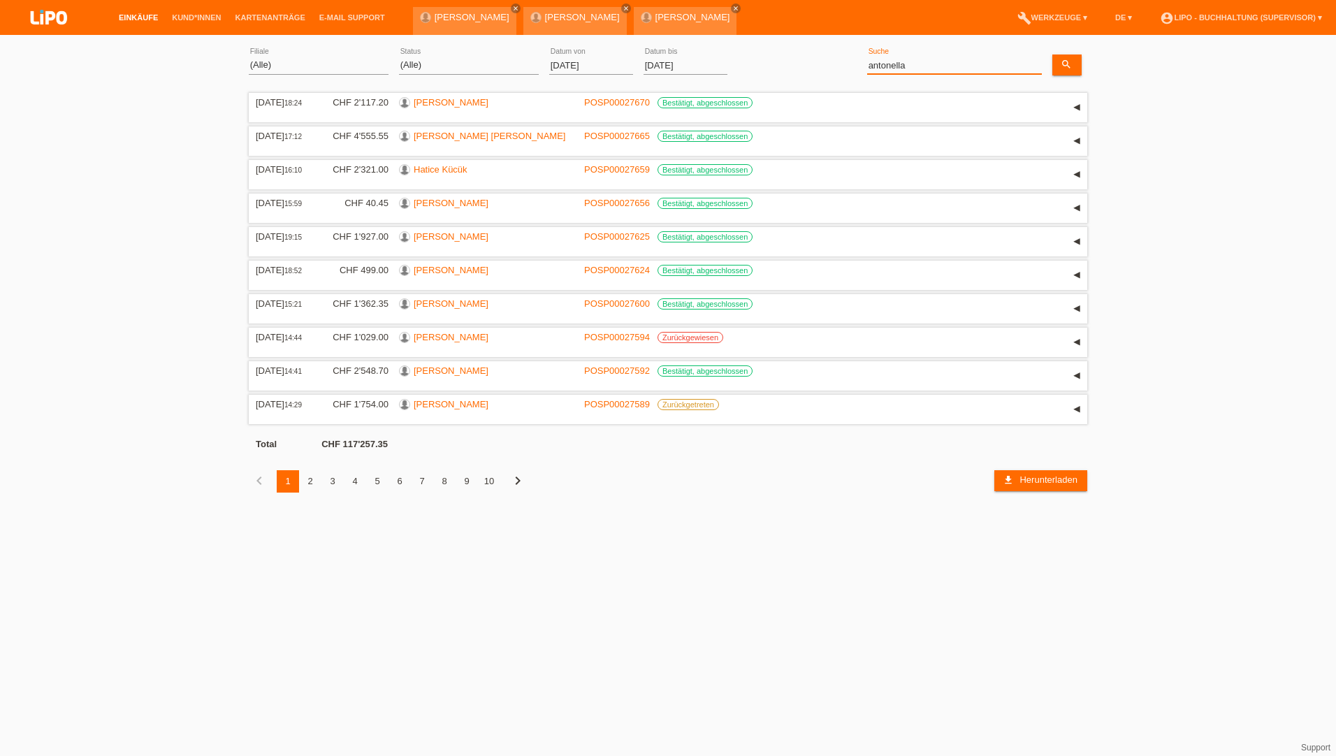
type input "antonella"
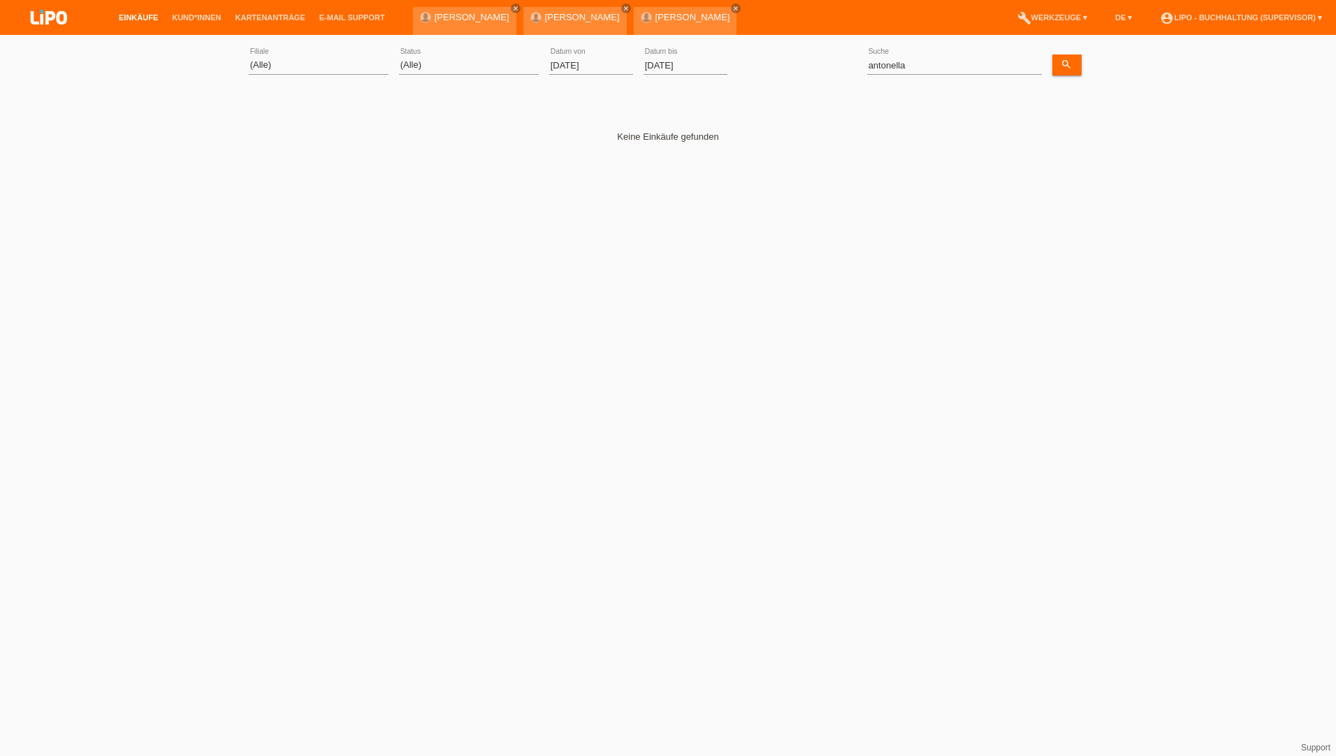
click at [576, 59] on input "01.09.2025" at bounding box center [591, 65] width 84 height 17
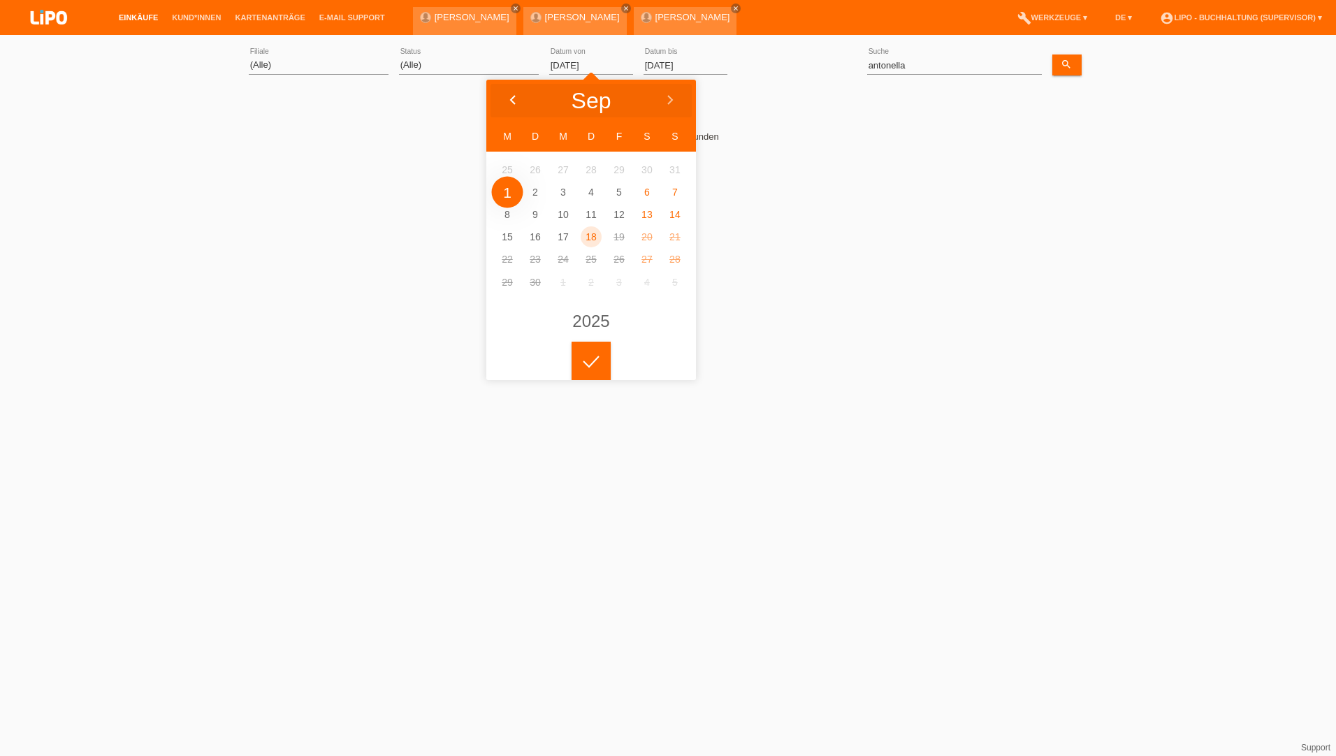
click at [511, 95] on icon at bounding box center [512, 100] width 11 height 11
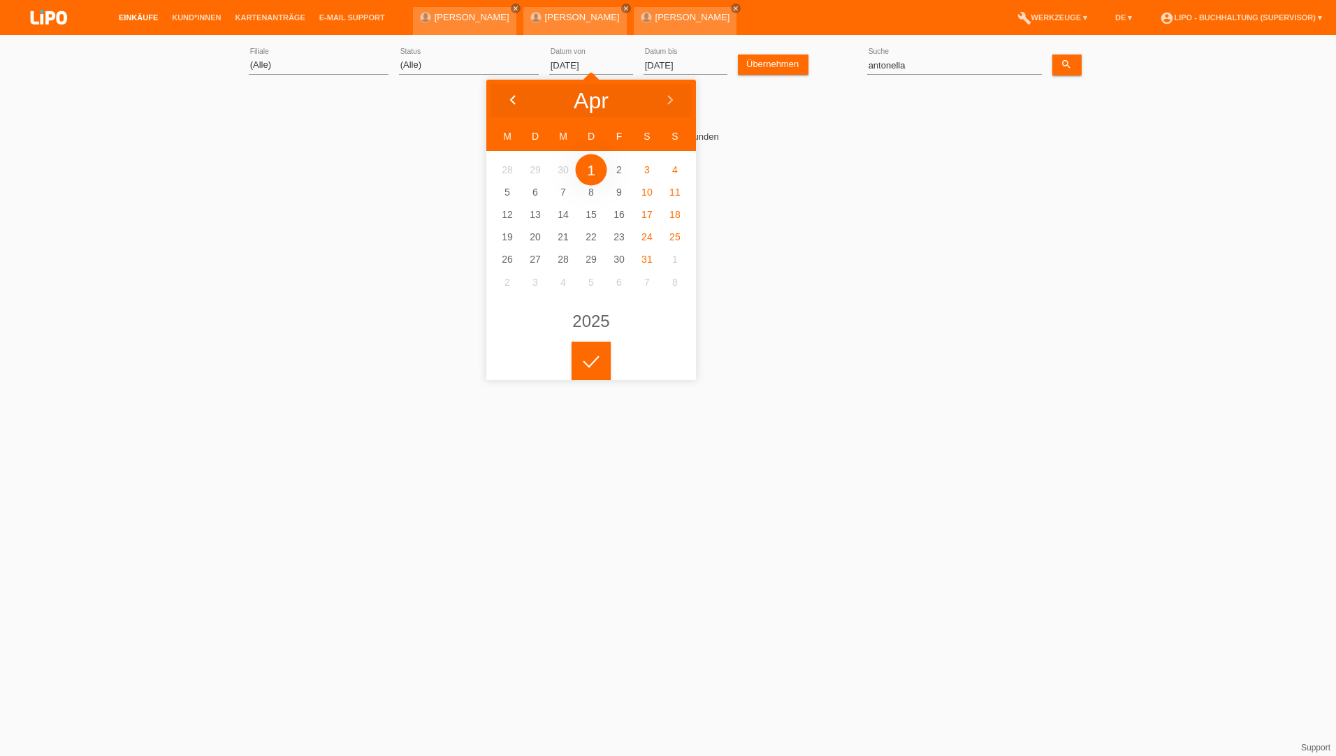
click at [511, 95] on icon at bounding box center [512, 100] width 11 height 11
type input "01.02.2025"
click at [592, 367] on div at bounding box center [590, 361] width 39 height 39
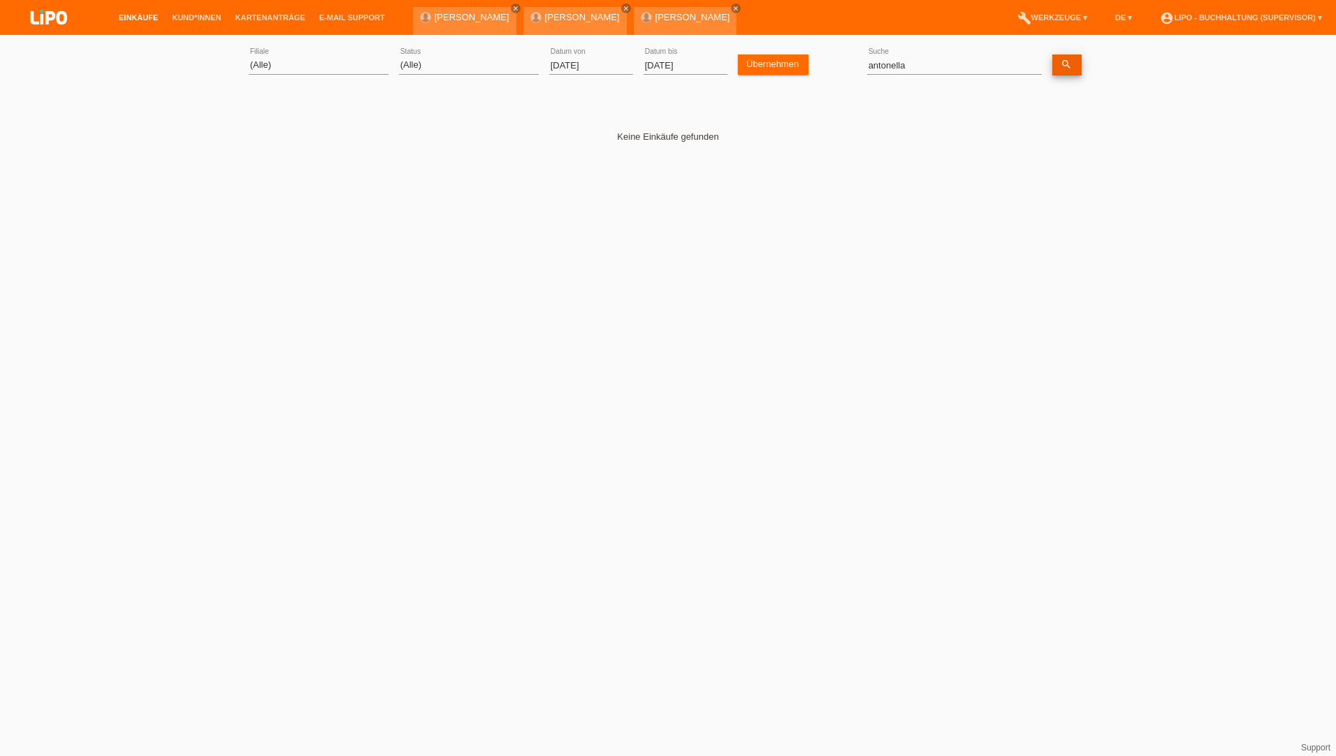
click at [1069, 63] on icon "search" at bounding box center [1065, 64] width 11 height 11
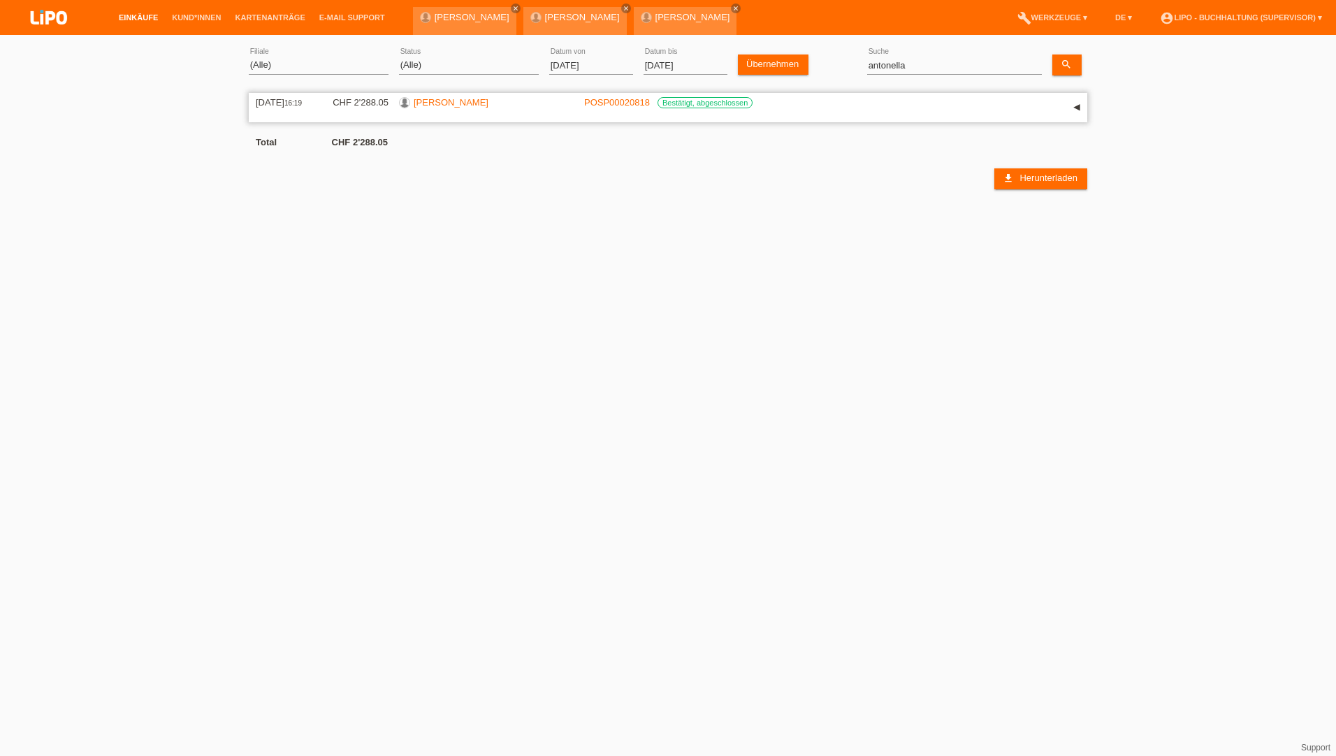
click at [488, 100] on link "[PERSON_NAME]" at bounding box center [451, 102] width 75 height 10
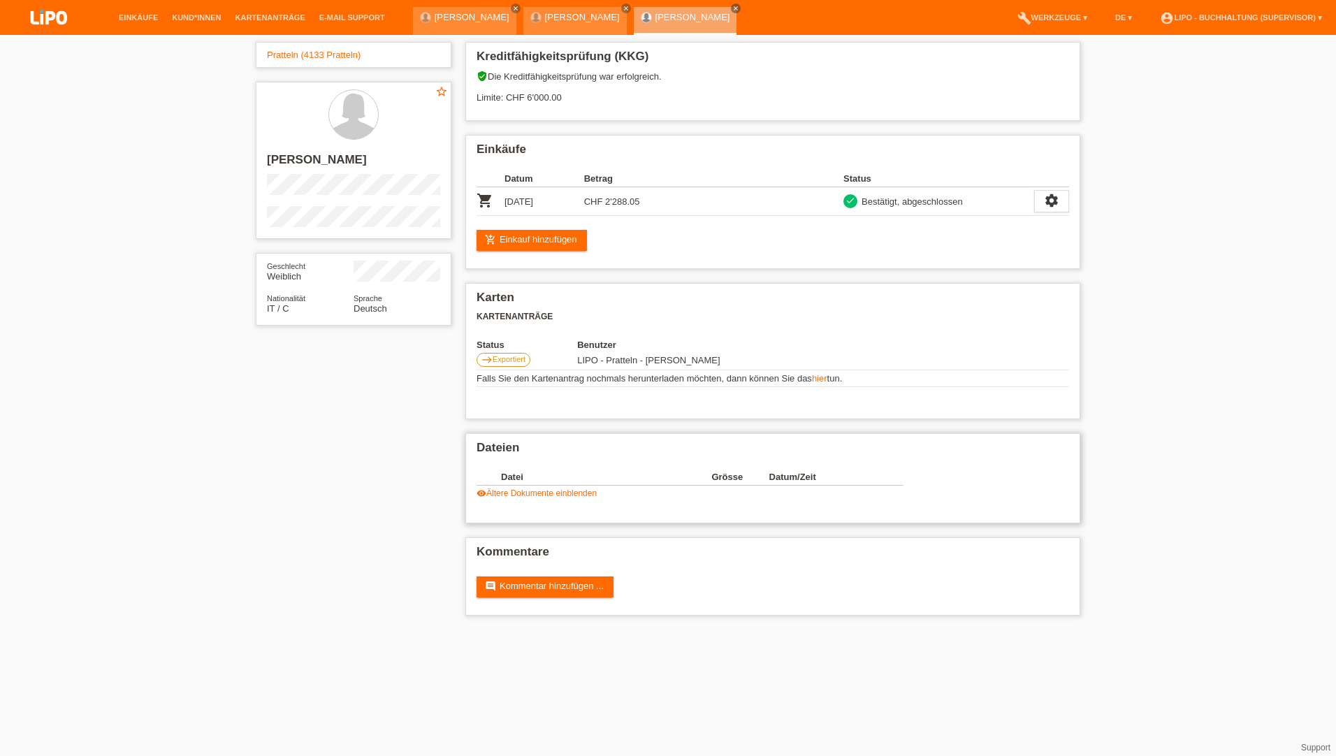
click at [515, 490] on link "visibility Ältere Dokumente einblenden" at bounding box center [536, 493] width 120 height 10
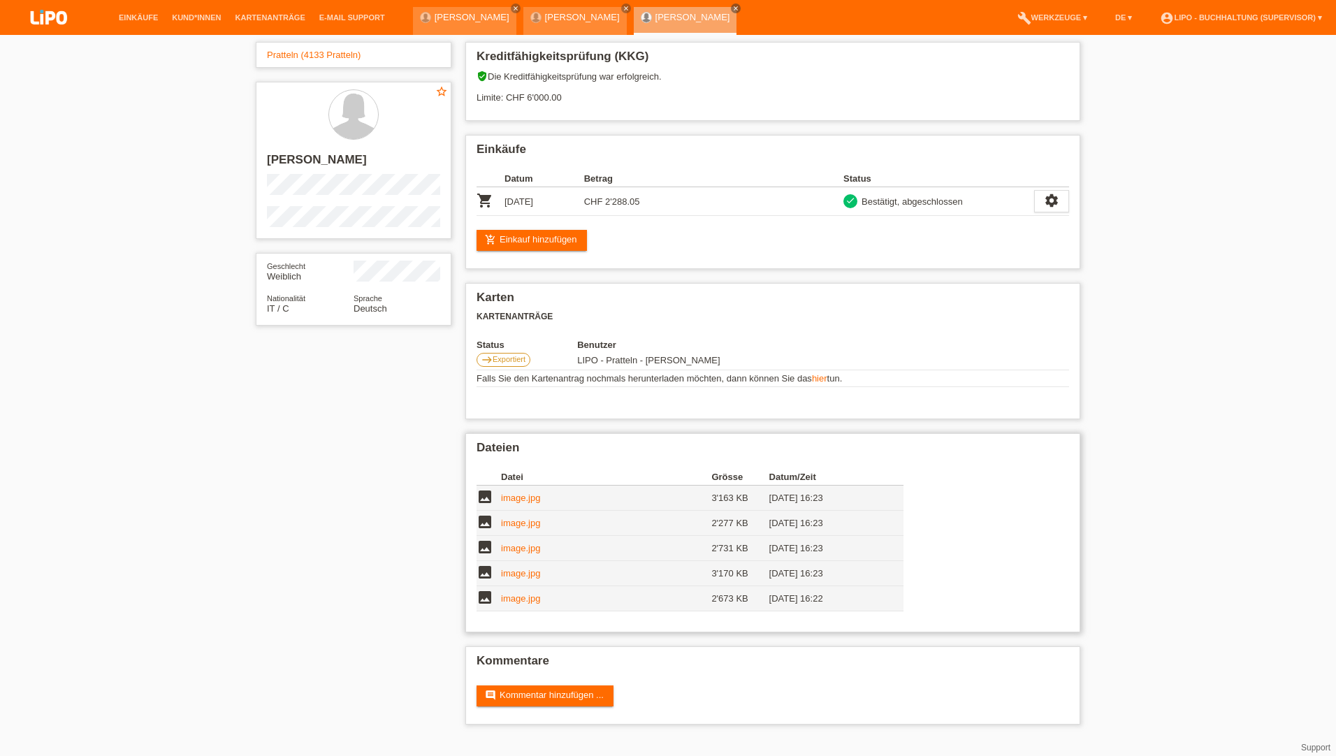
click at [531, 597] on link "image.jpg" at bounding box center [520, 598] width 39 height 10
click at [507, 573] on link "image.jpg" at bounding box center [520, 573] width 39 height 10
click at [516, 548] on link "image.jpg" at bounding box center [520, 548] width 39 height 10
click at [535, 518] on link "image.jpg" at bounding box center [520, 523] width 39 height 10
click at [507, 495] on link "image.jpg" at bounding box center [520, 497] width 39 height 10
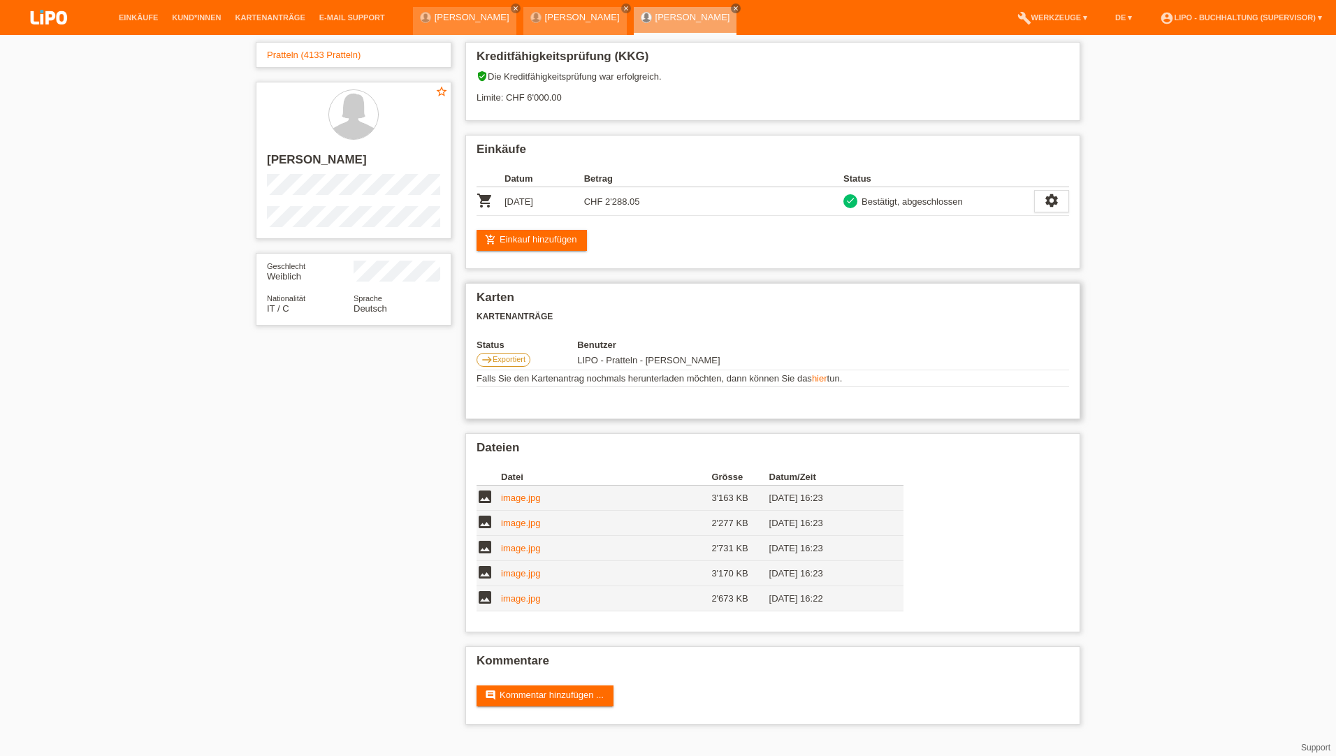
click at [675, 353] on td "LIPO - Pratteln - Catherine Boll" at bounding box center [695, 360] width 237 height 20
click at [521, 200] on td "11.04.2025" at bounding box center [544, 201] width 80 height 29
click at [349, 177] on div "star_border ANTONELLA CARANGELO" at bounding box center [354, 160] width 196 height 157
click at [149, 20] on link "Einkäufe" at bounding box center [138, 17] width 53 height 8
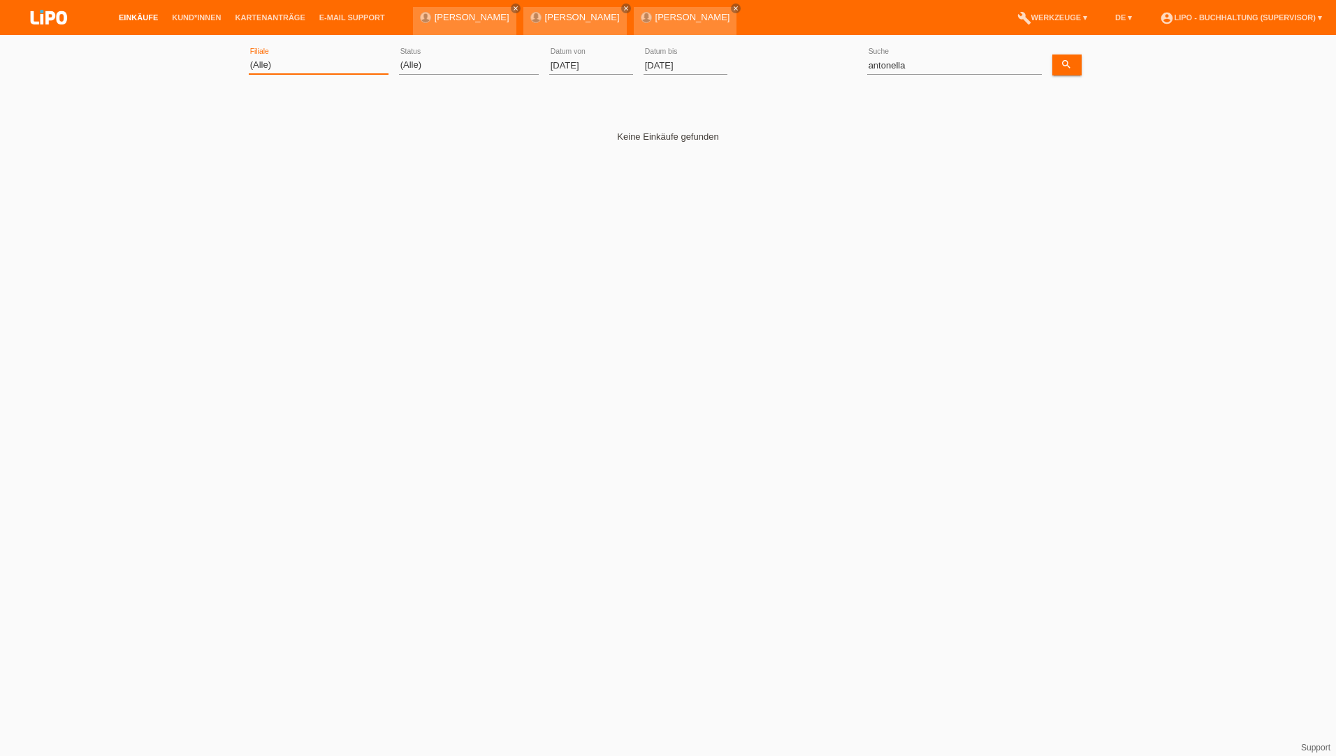
click at [307, 63] on select "(Alle) Aarau Biel Conthey Contone Delémont Dietikon Dietlikon Egerkingen Emmen …" at bounding box center [319, 65] width 140 height 17
click at [249, 57] on select "(Alle) Aarau Biel Conthey Contone Delémont Dietikon Dietlikon Egerkingen Emmen …" at bounding box center [319, 65] width 140 height 17
click at [263, 68] on select "(Alle) Aarau Biel Conthey Contone Delémont Dietikon Dietlikon Egerkingen Emmen …" at bounding box center [319, 65] width 140 height 17
select select "0"
click at [249, 57] on select "(Alle) Aarau Biel Conthey Contone Delémont Dietikon Dietlikon Egerkingen Emmen …" at bounding box center [319, 65] width 140 height 17
